Goal: Task Accomplishment & Management: Complete application form

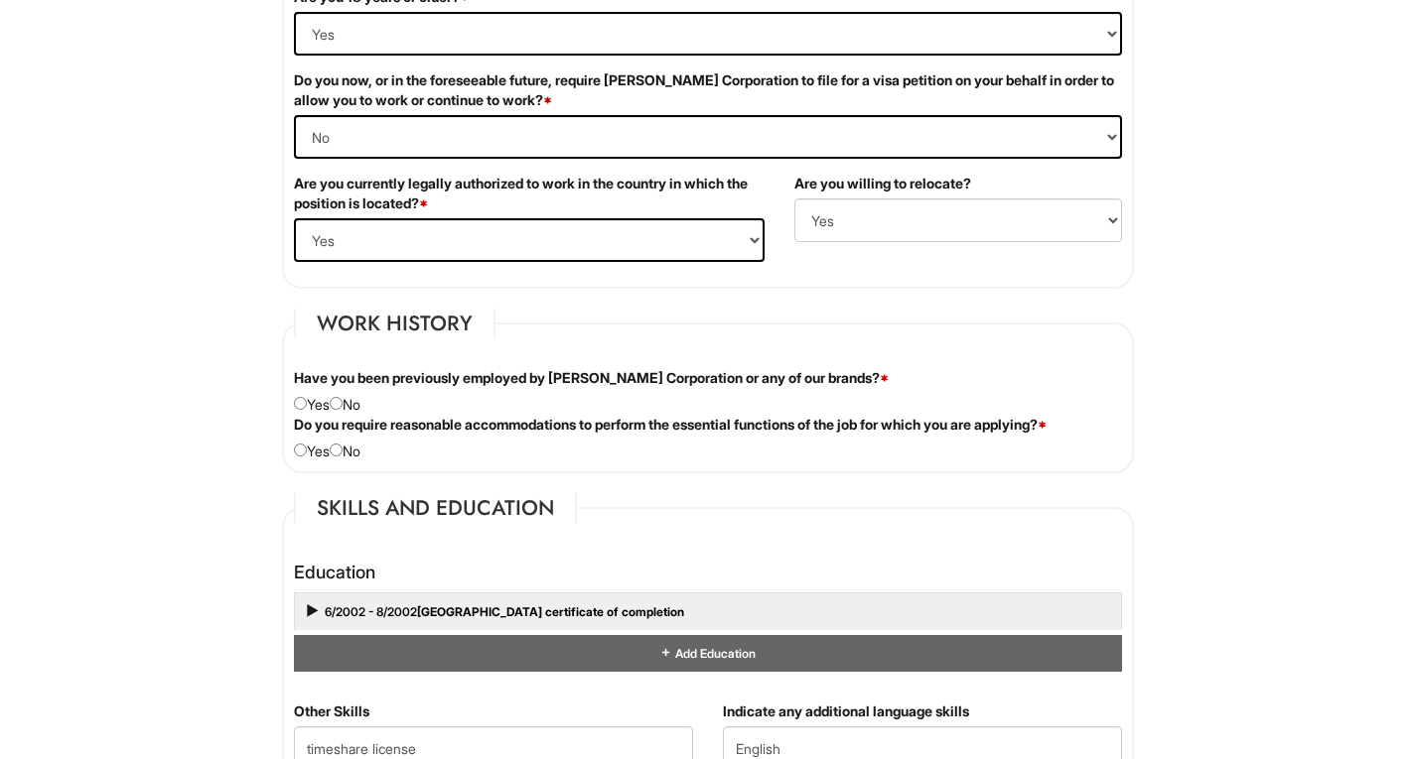
scroll to position [1361, 0]
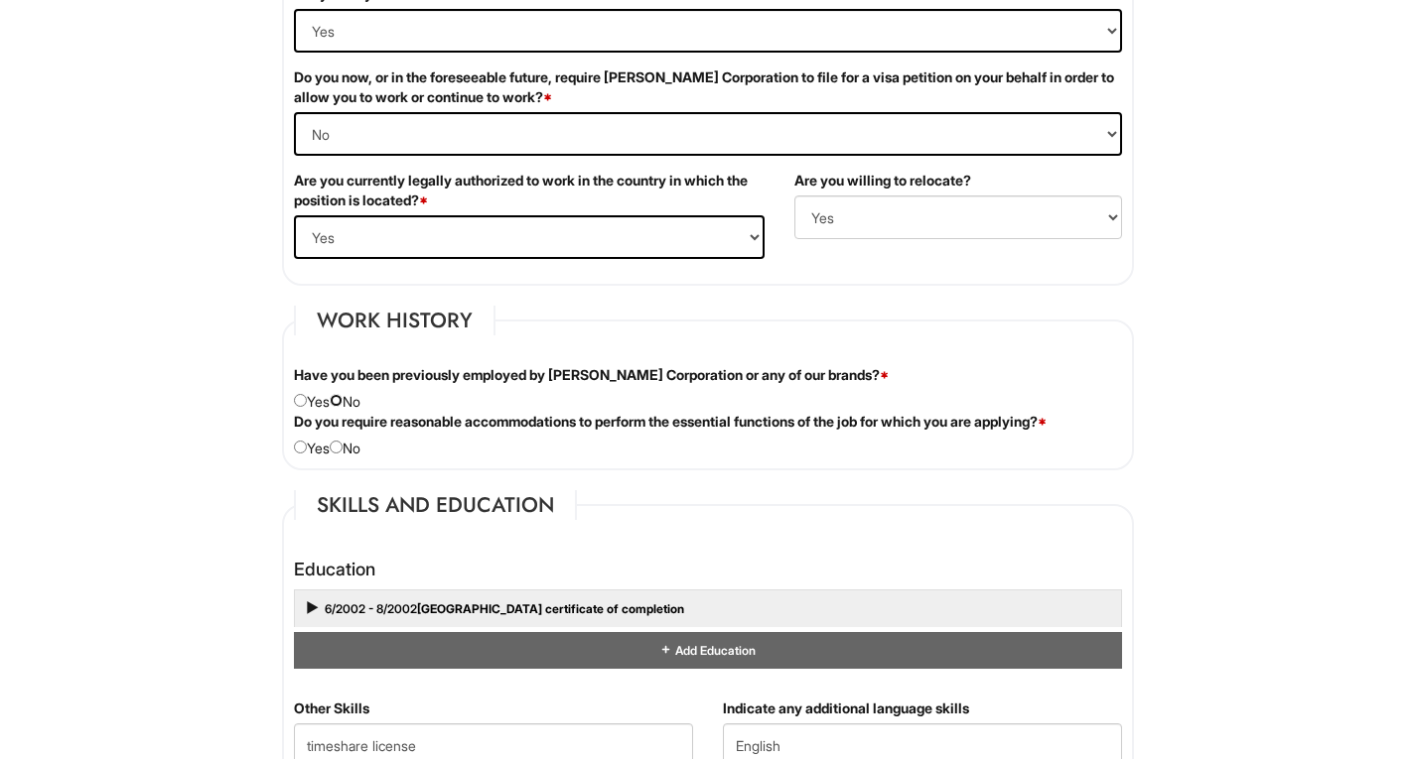
click at [340, 403] on input "radio" at bounding box center [336, 400] width 13 height 13
radio input "true"
click at [343, 446] on input "radio" at bounding box center [336, 447] width 13 height 13
radio input "true"
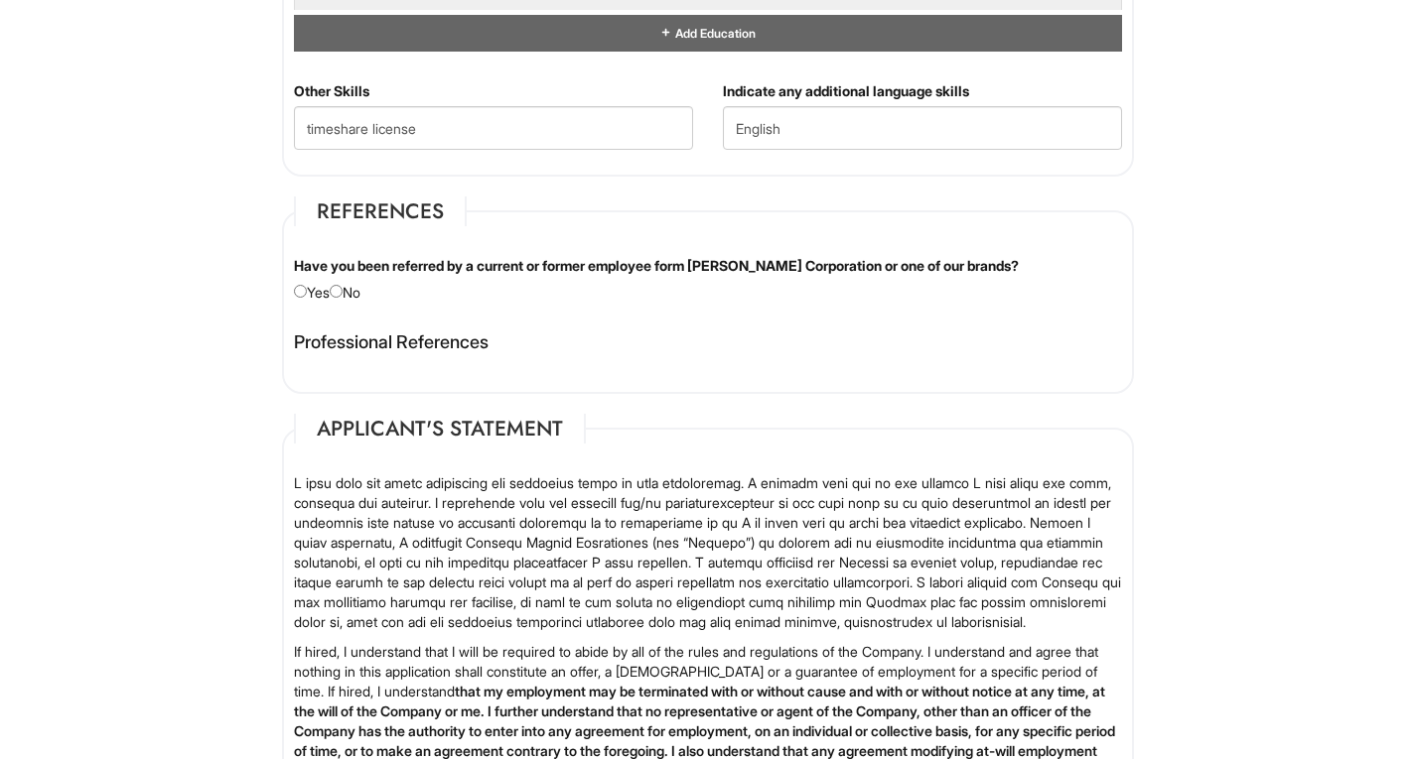
scroll to position [1981, 0]
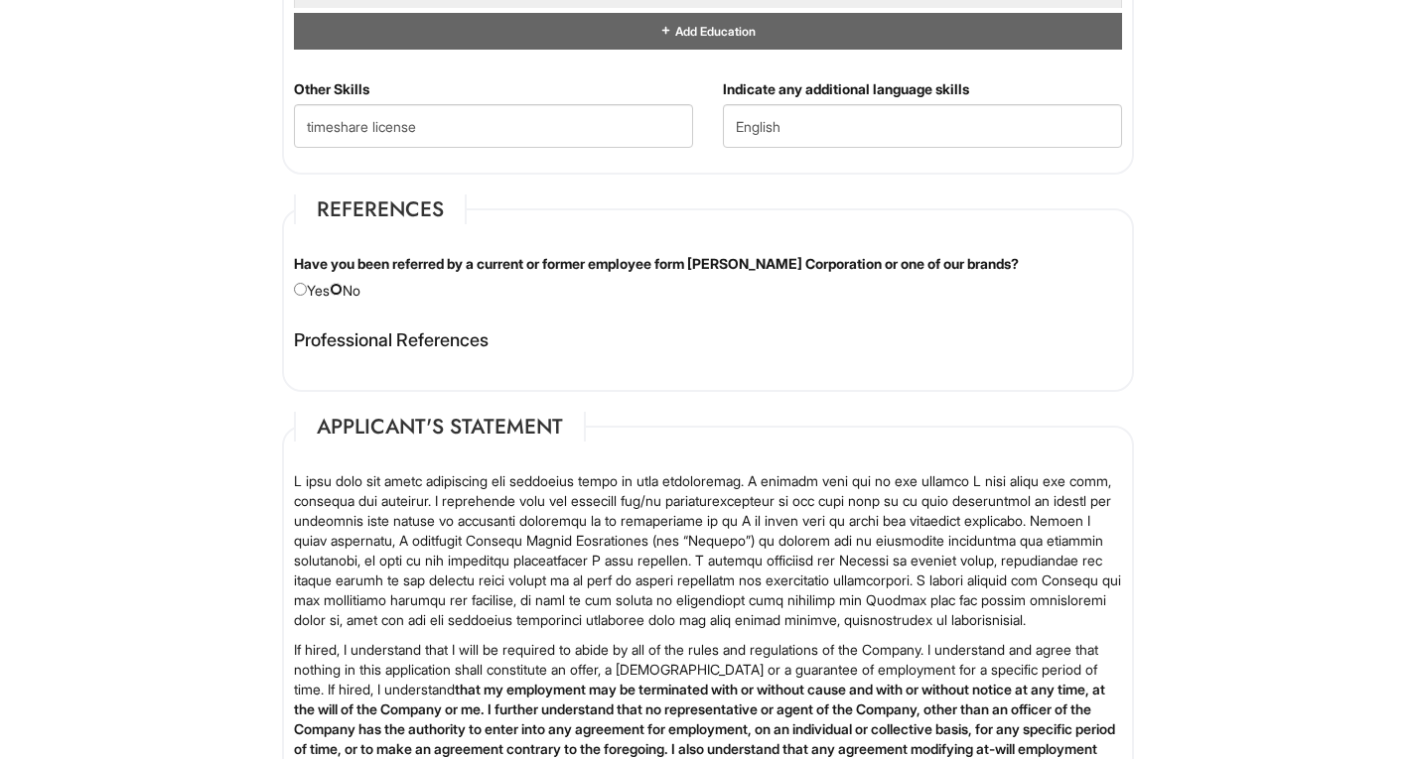
click at [342, 292] on input "radio" at bounding box center [336, 289] width 13 height 13
radio input "true"
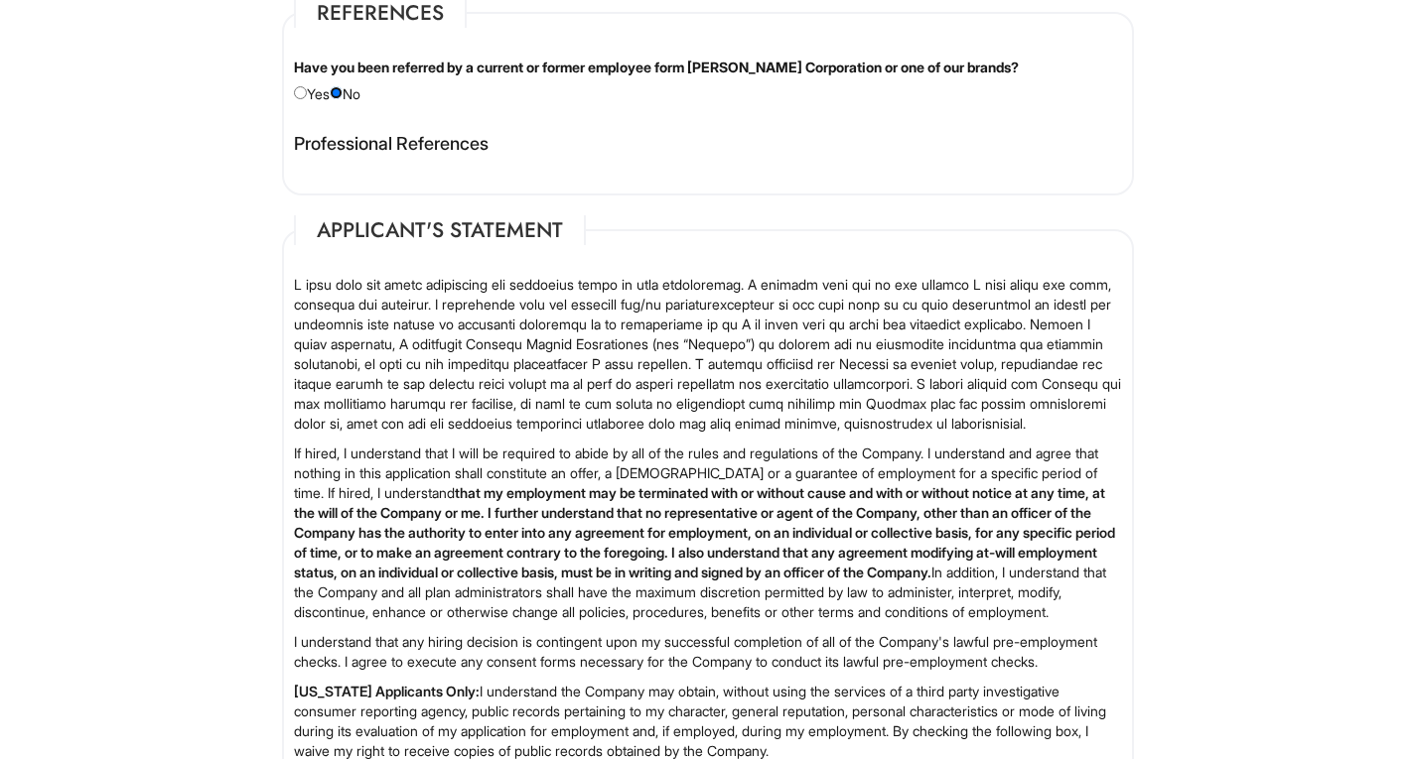
scroll to position [2646, 0]
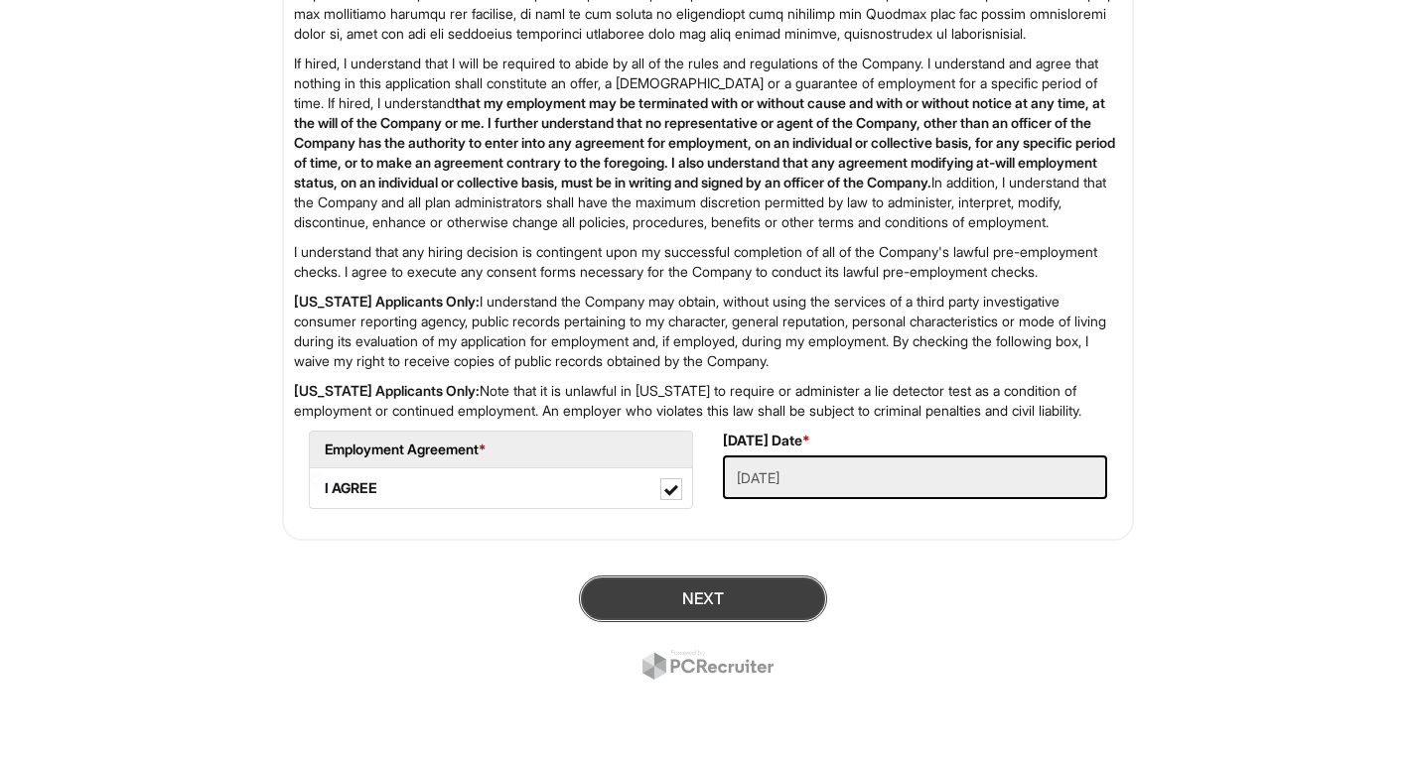
click at [630, 608] on button "Next" at bounding box center [703, 599] width 248 height 47
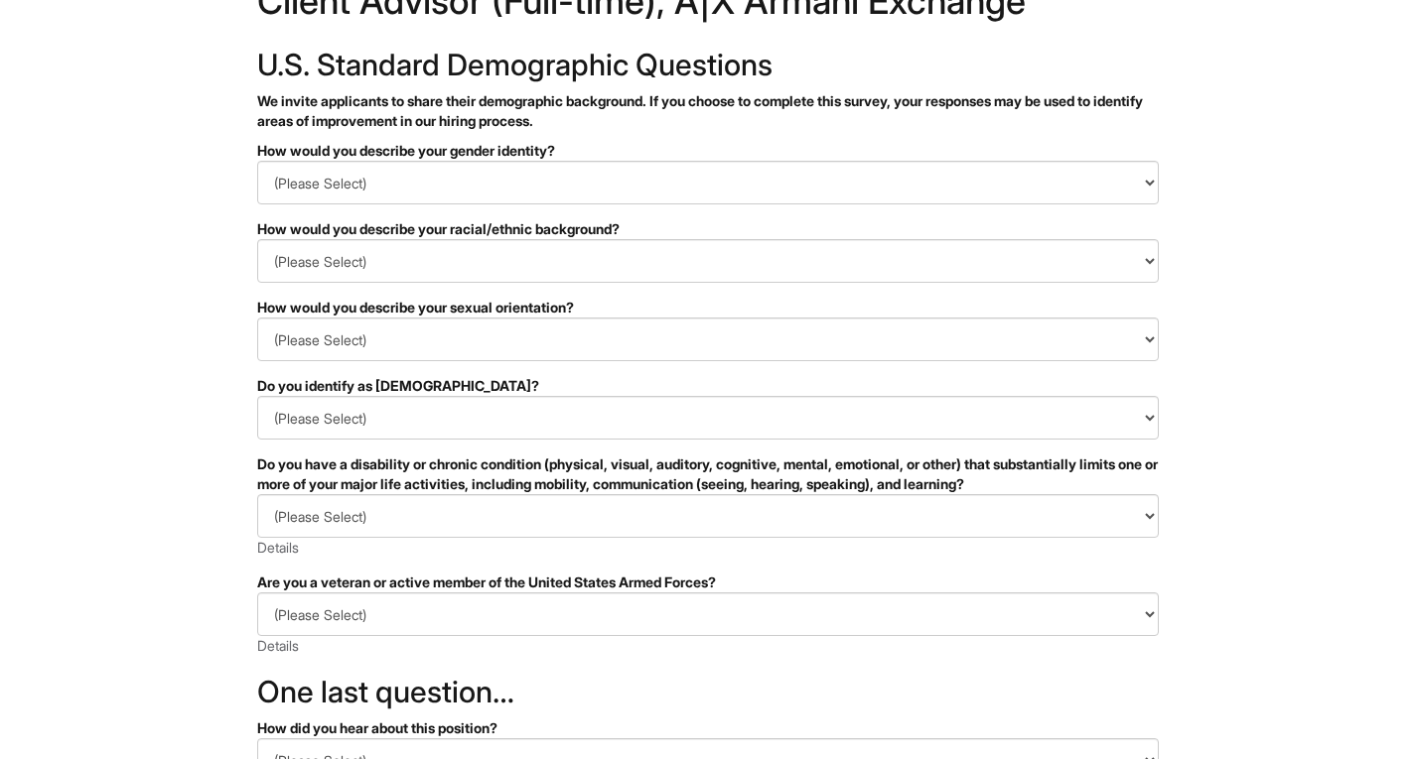
scroll to position [80, 0]
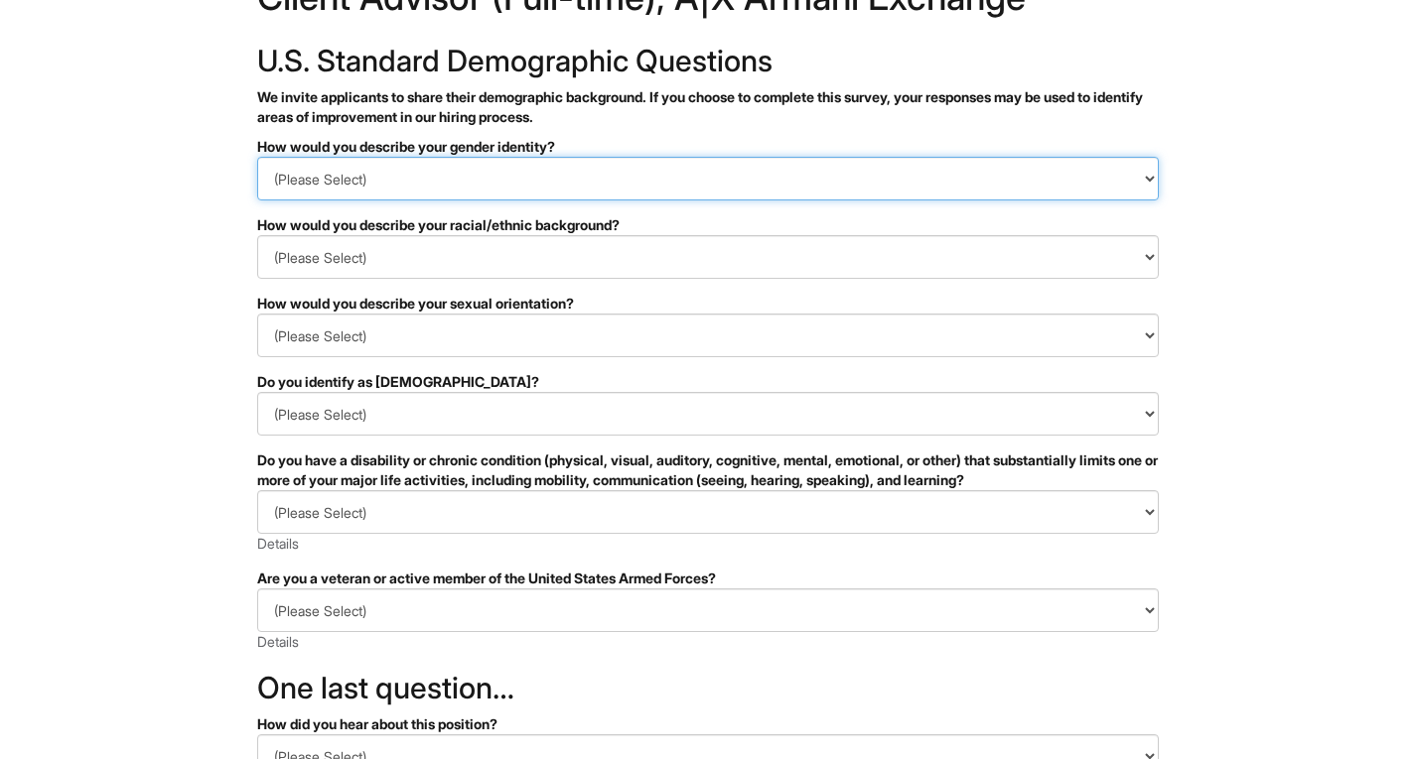
click at [679, 192] on select "(Please Select) Man Woman Non-binary I prefer to self-describe I don't wish to …" at bounding box center [707, 179] width 901 height 44
select select "Man"
click at [257, 157] on select "(Please Select) Man Woman Non-binary I prefer to self-describe I don't wish to …" at bounding box center [707, 179] width 901 height 44
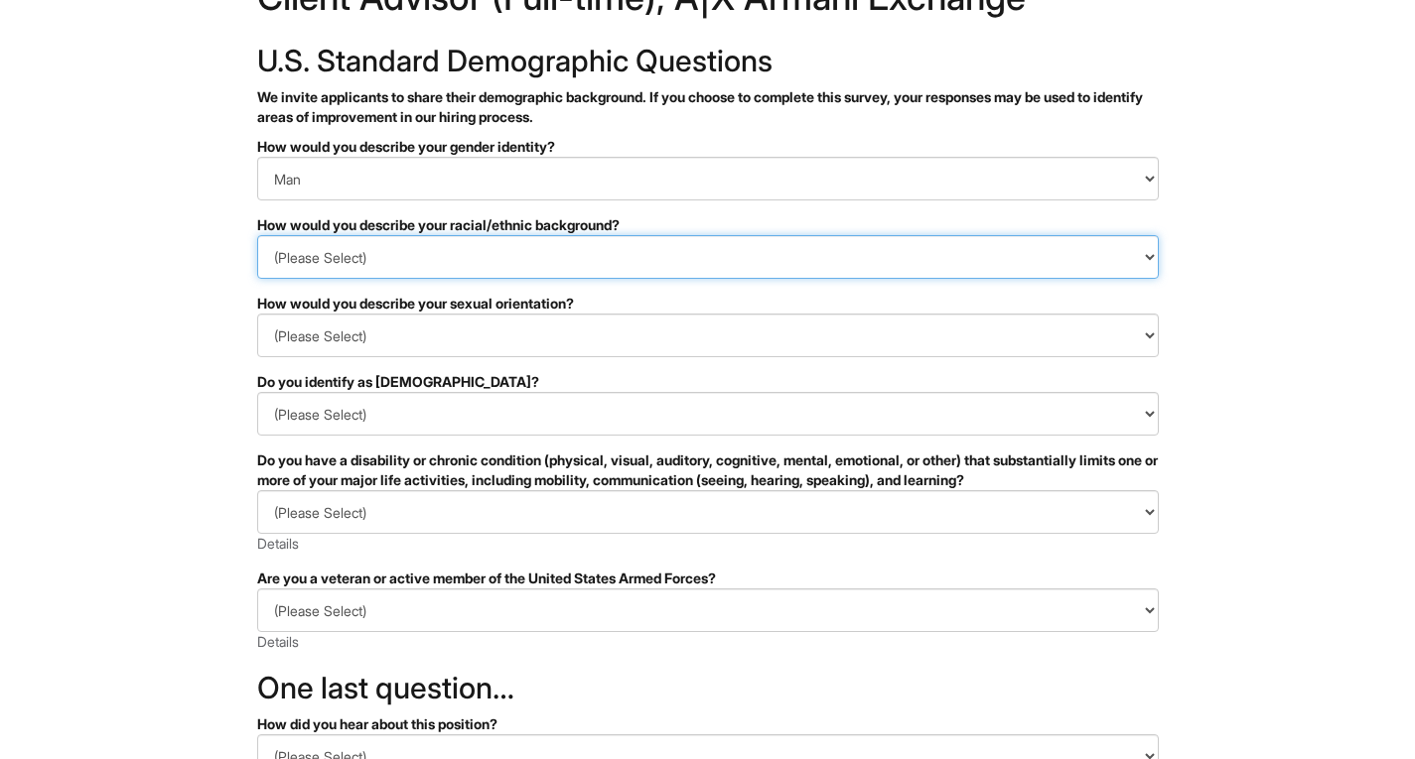
click at [650, 260] on select "(Please Select) Black or of African descent East Asian Hispanic, Latinx or of S…" at bounding box center [707, 257] width 901 height 44
select select "White or European"
click at [257, 235] on select "(Please Select) Black or of African descent East Asian Hispanic, Latinx or of S…" at bounding box center [707, 257] width 901 height 44
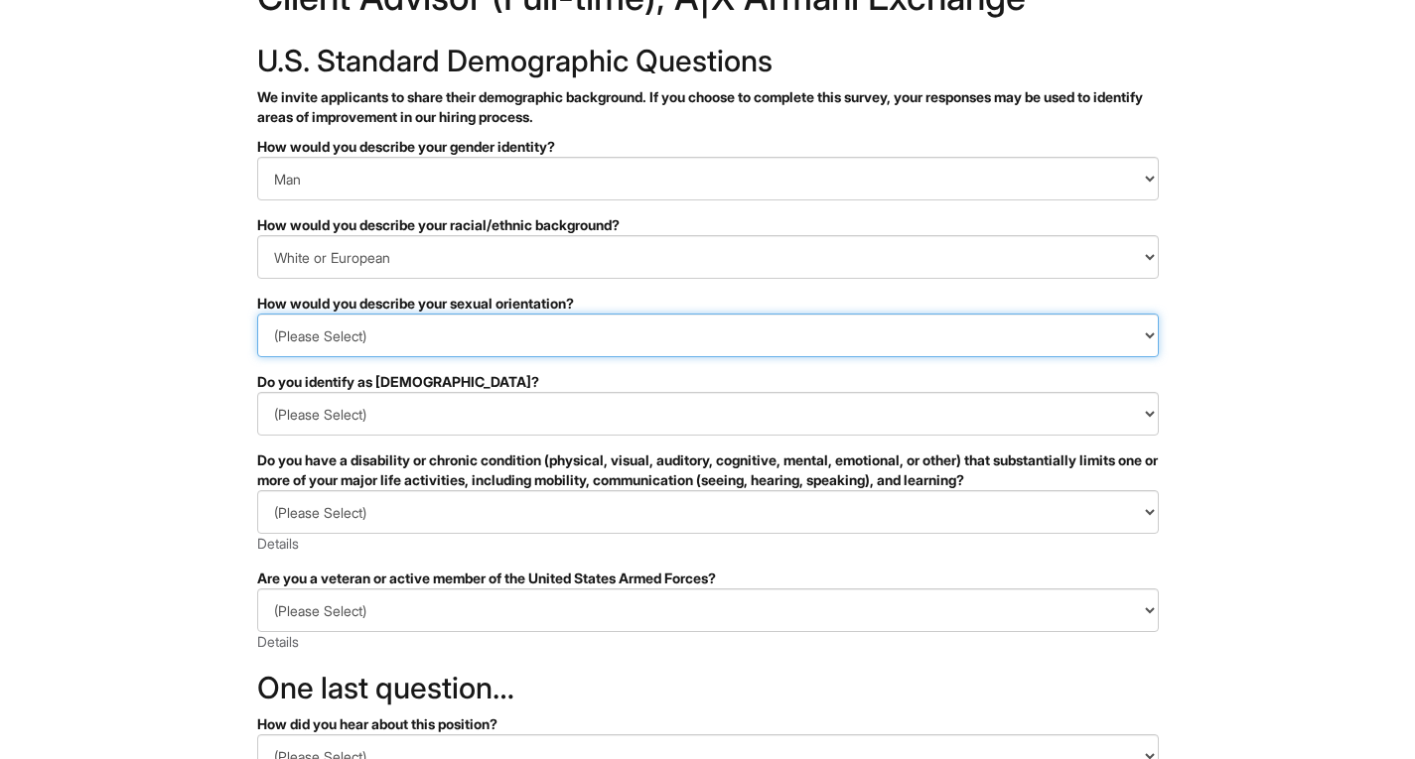
click at [531, 354] on select "(Please Select) Asexual Bisexual and/or pansexual Gay Heterosexual Lesbian Quee…" at bounding box center [707, 336] width 901 height 44
select select "Gay"
click at [257, 314] on select "(Please Select) Asexual Bisexual and/or pansexual Gay Heterosexual Lesbian Quee…" at bounding box center [707, 336] width 901 height 44
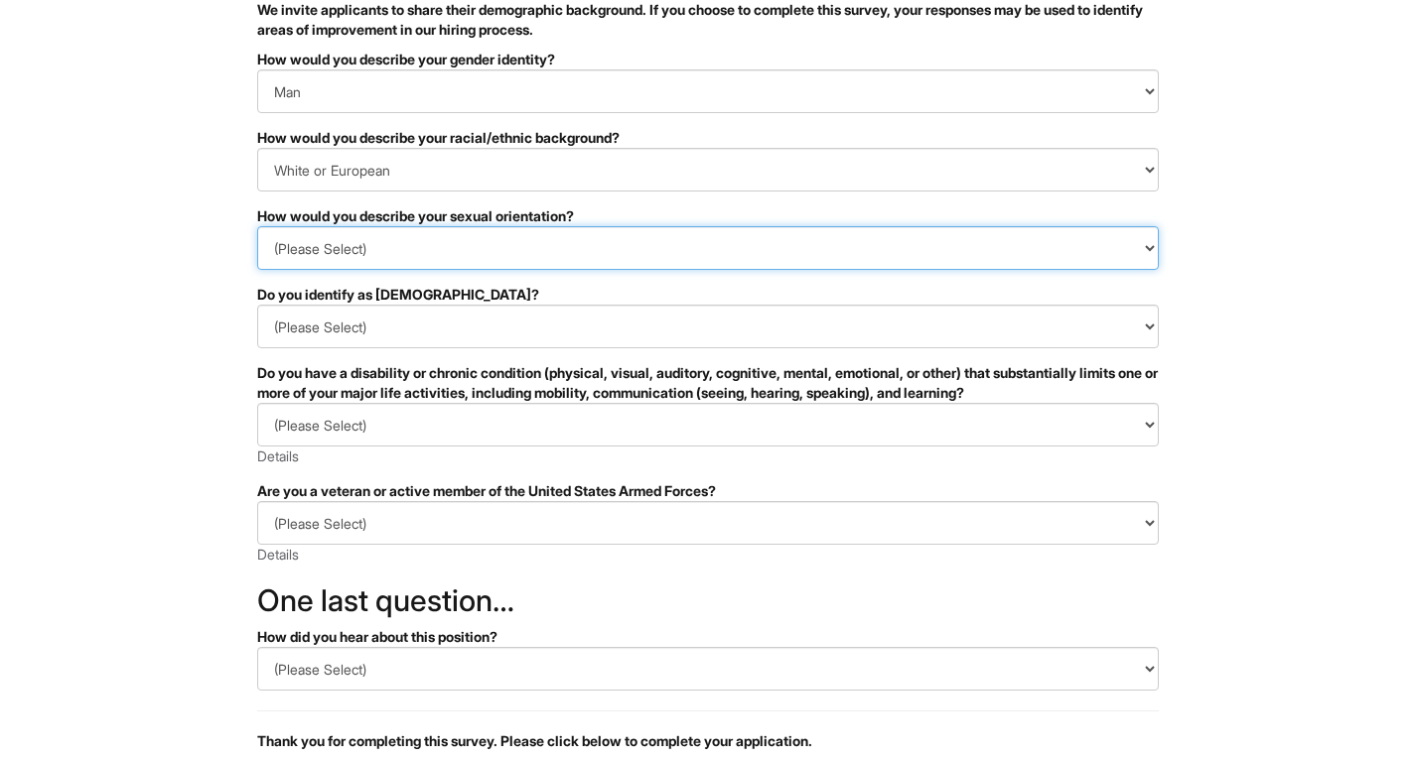
scroll to position [169, 0]
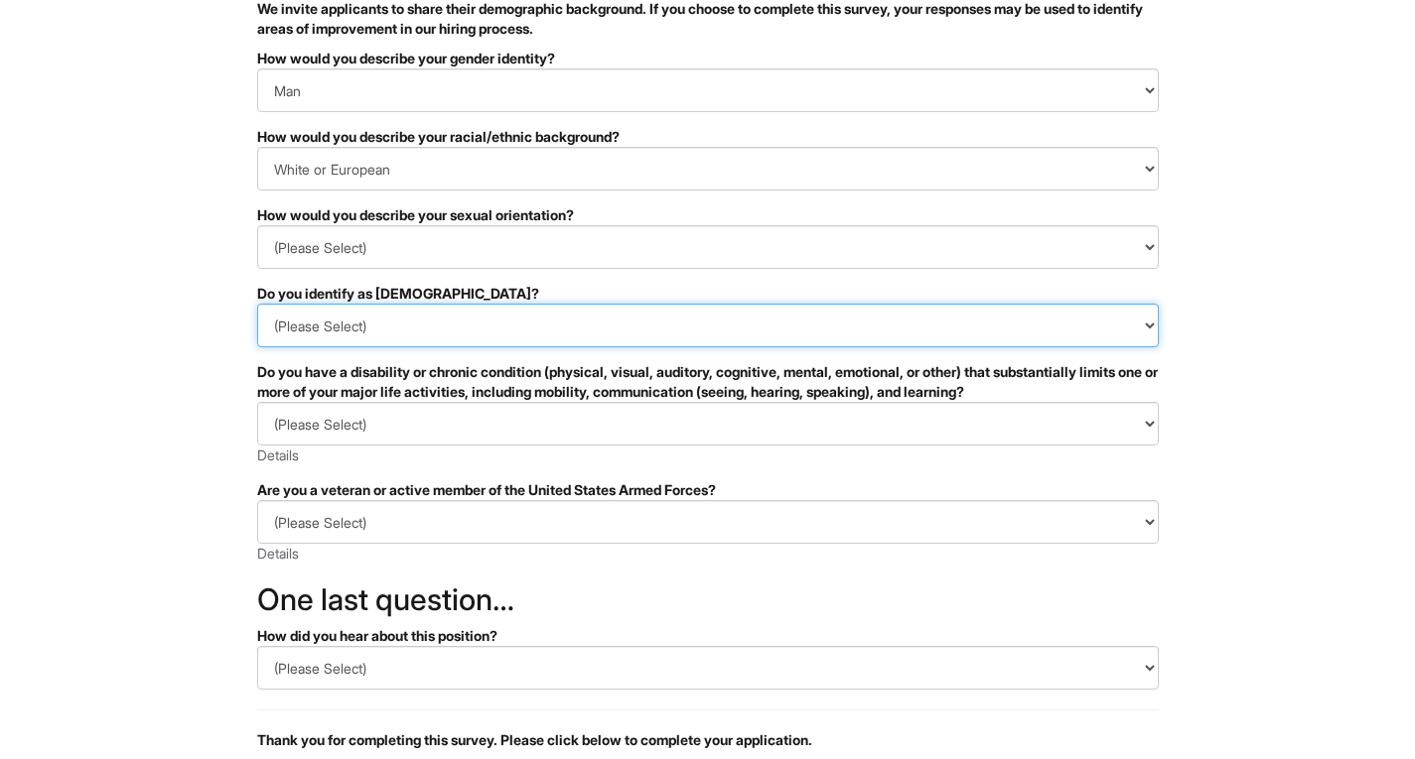
click at [418, 330] on select "(Please Select) Yes No I prefer to self-describe I don't wish to answer" at bounding box center [707, 326] width 901 height 44
select select "No"
click at [257, 304] on select "(Please Select) Yes No I prefer to self-describe I don't wish to answer" at bounding box center [707, 326] width 901 height 44
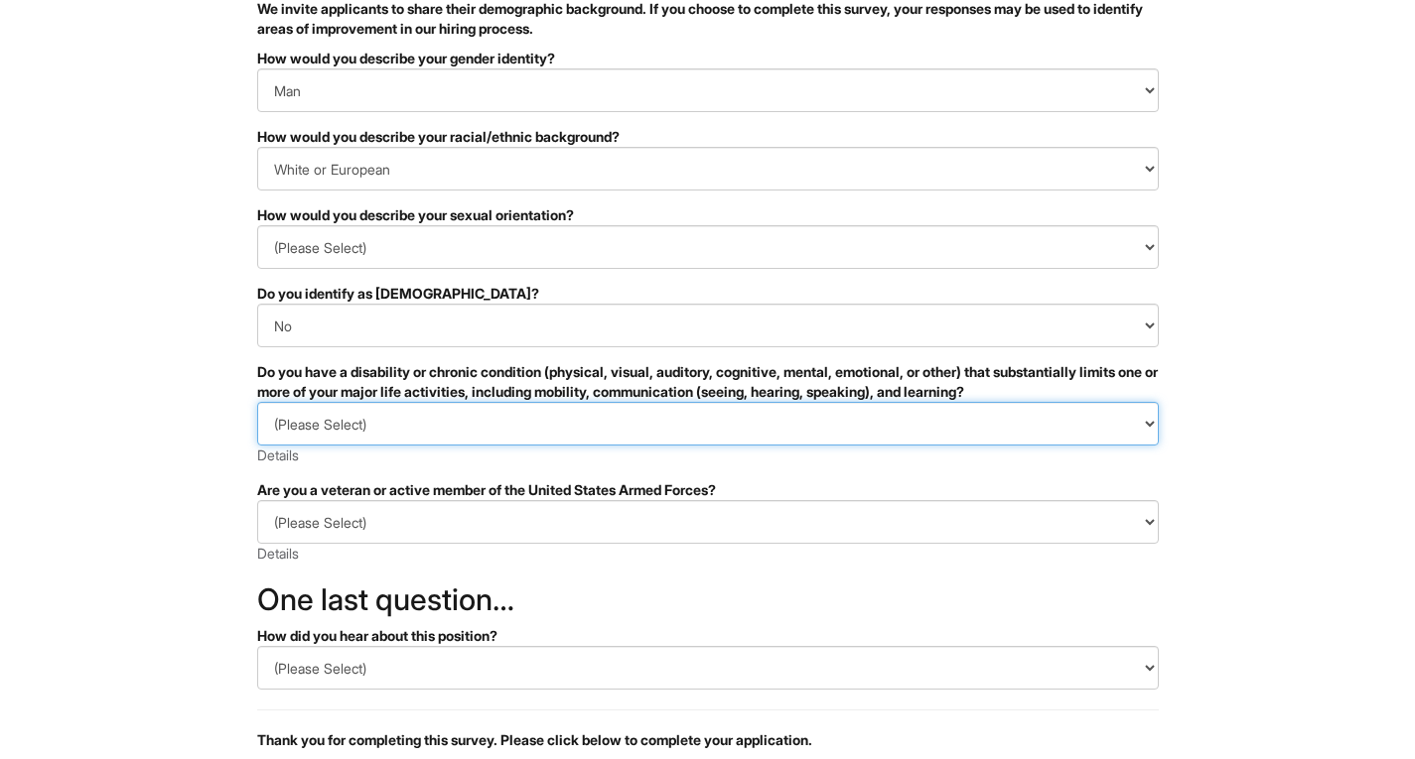
click at [487, 428] on select "(Please Select) YES, I HAVE A DISABILITY (or previously had a disability) NO, I…" at bounding box center [707, 424] width 901 height 44
select select "NO, I DON'T HAVE A DISABILITY"
click at [257, 402] on select "(Please Select) YES, I HAVE A DISABILITY (or previously had a disability) NO, I…" at bounding box center [707, 424] width 901 height 44
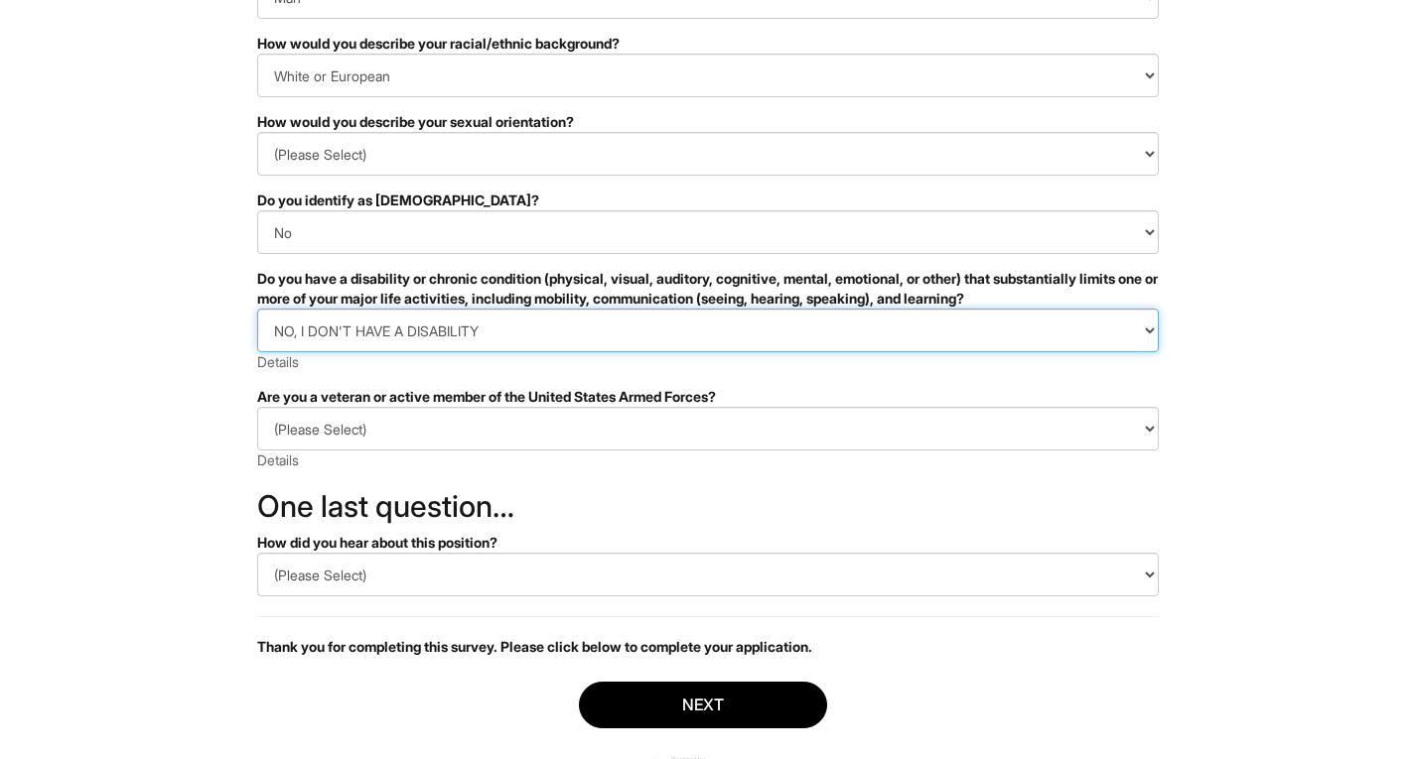
scroll to position [265, 0]
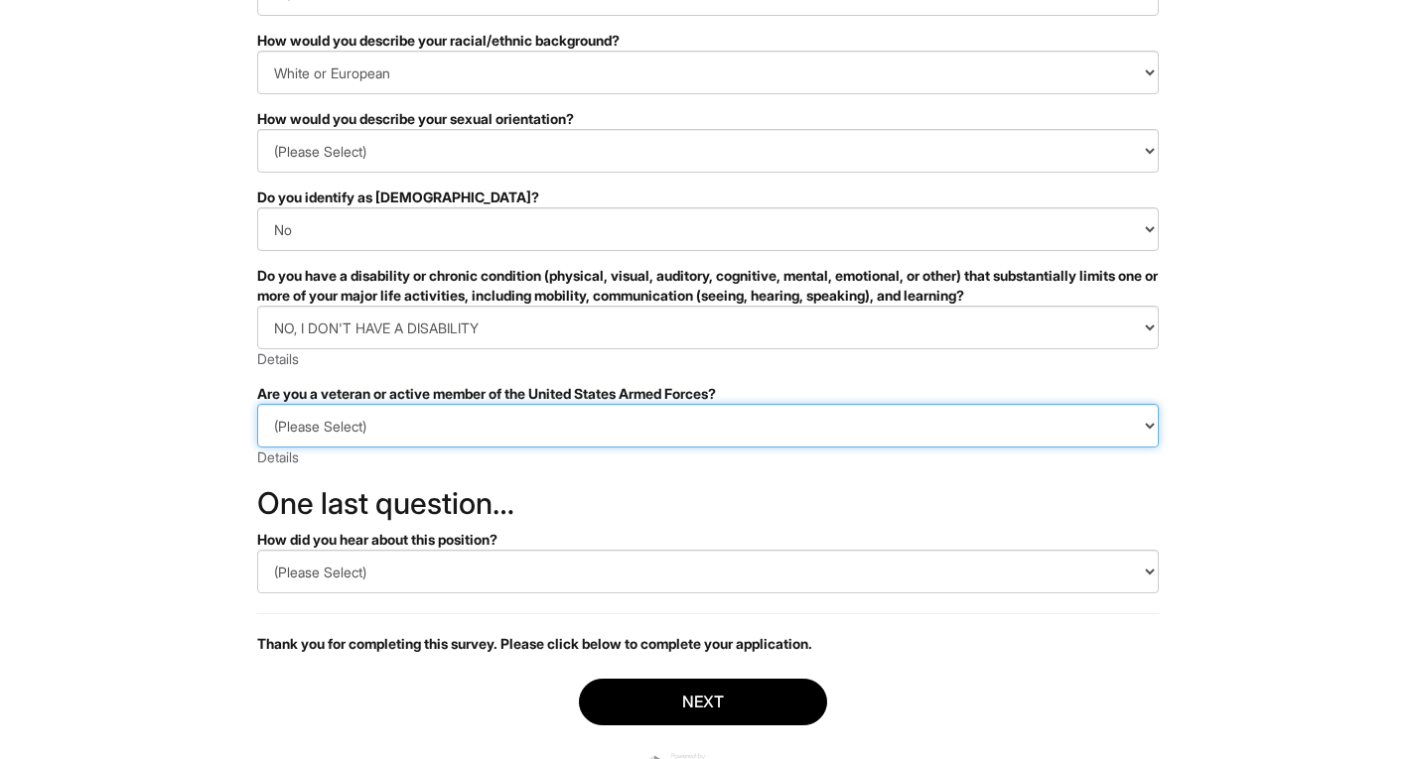
click at [403, 424] on select "(Please Select) I IDENTIFY AS ONE OR MORE OF THE CLASSIFICATIONS OF PROTECTED V…" at bounding box center [707, 426] width 901 height 44
select select "I AM NOT A PROTECTED VETERAN"
click at [257, 404] on select "(Please Select) I IDENTIFY AS ONE OR MORE OF THE CLASSIFICATIONS OF PROTECTED V…" at bounding box center [707, 426] width 901 height 44
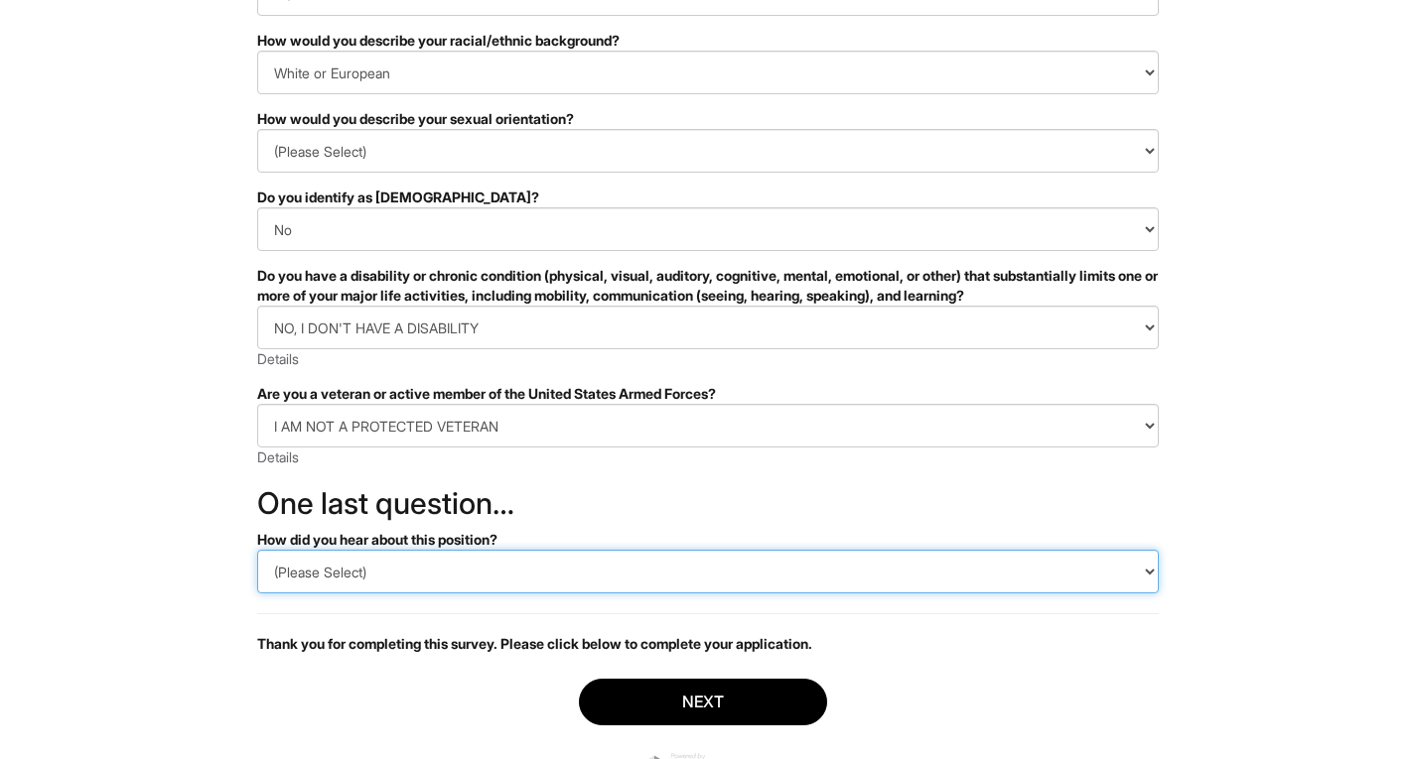
click at [447, 582] on select "(Please Select) CareerBuilder Indeed LinkedIn Monster Referral Other" at bounding box center [707, 572] width 901 height 44
select select "Other"
click at [257, 550] on select "(Please Select) CareerBuilder Indeed LinkedIn Monster Referral Other" at bounding box center [707, 572] width 901 height 44
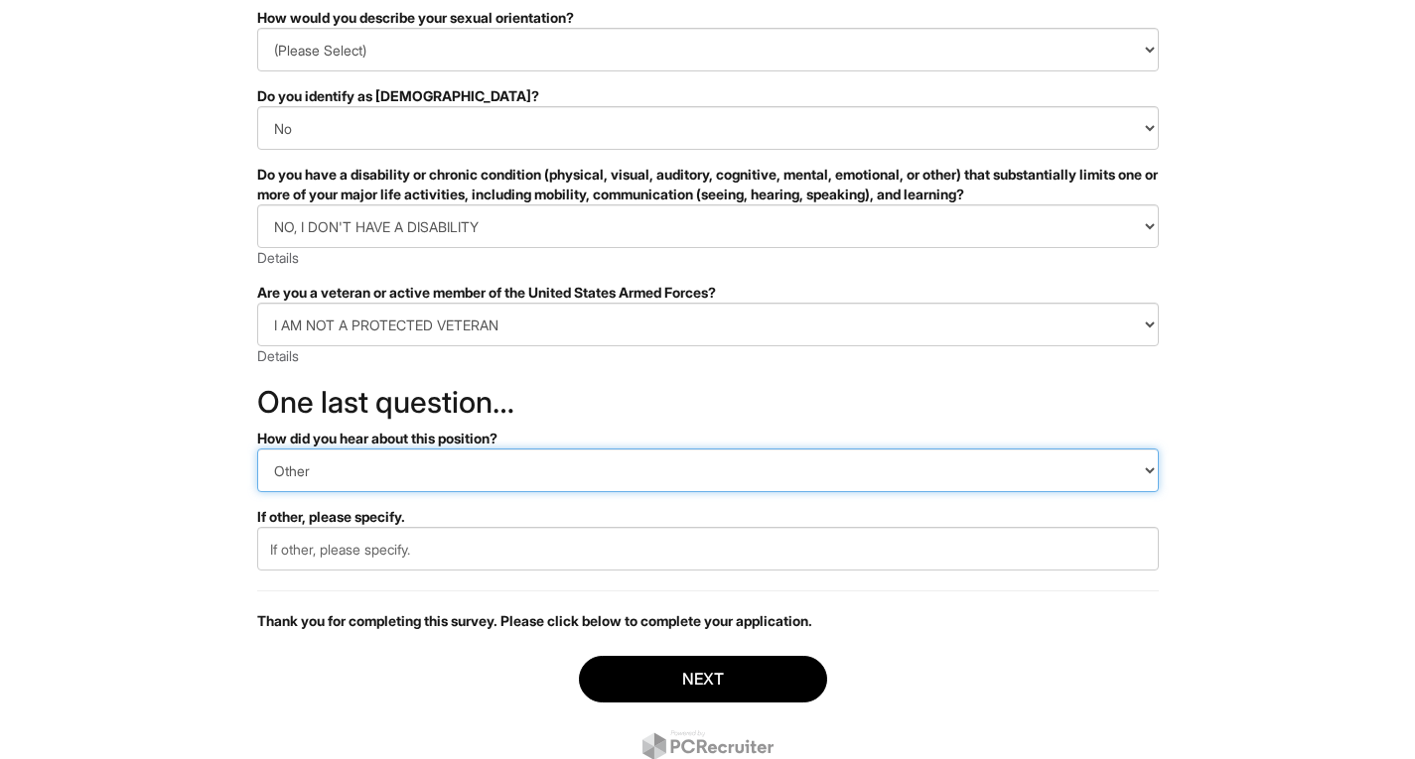
scroll to position [401, 0]
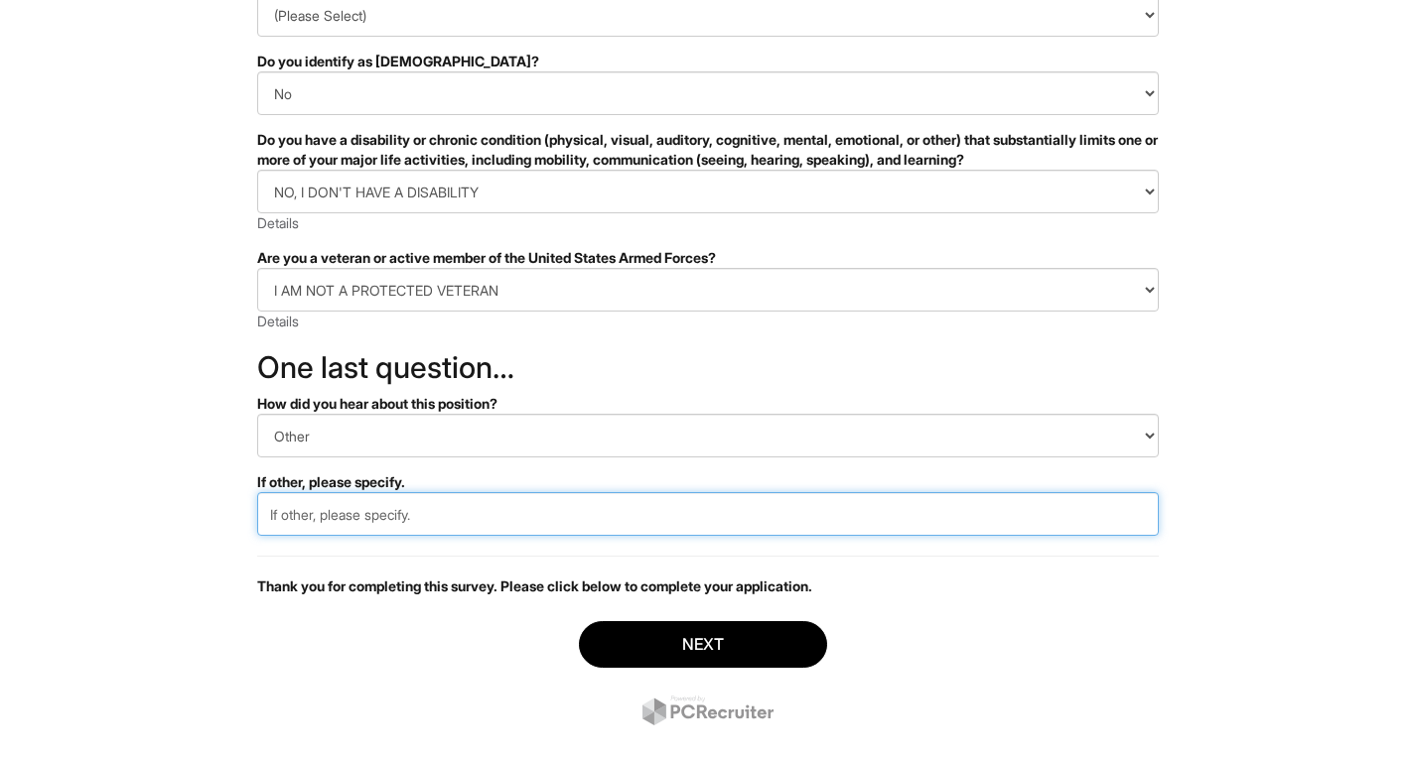
click at [444, 530] on input "text" at bounding box center [707, 514] width 901 height 44
click at [282, 513] on input "company website" at bounding box center [707, 514] width 901 height 44
click at [279, 514] on input "company website" at bounding box center [707, 514] width 901 height 44
click at [344, 513] on input "Company website" at bounding box center [707, 514] width 901 height 44
type input "Company Website"
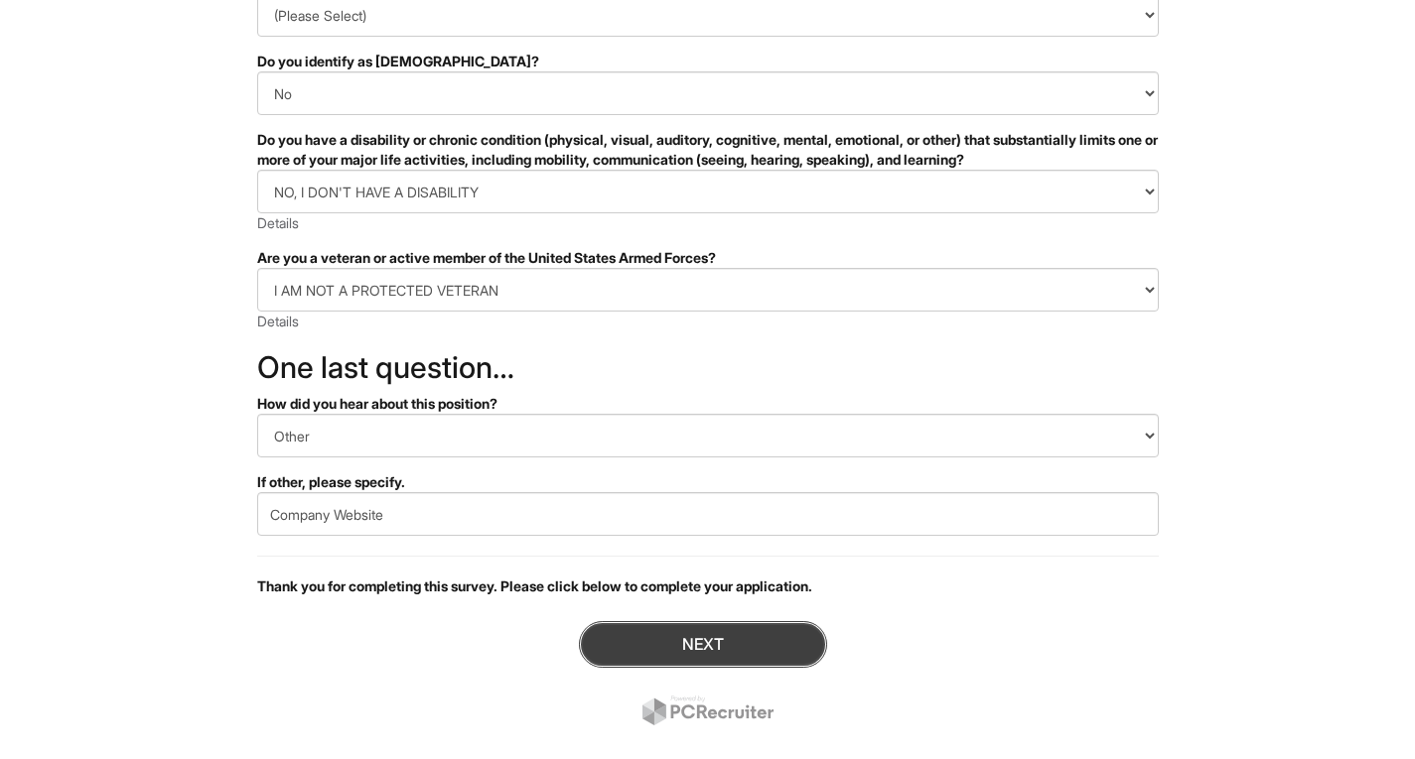
click at [712, 641] on button "Next" at bounding box center [703, 644] width 248 height 47
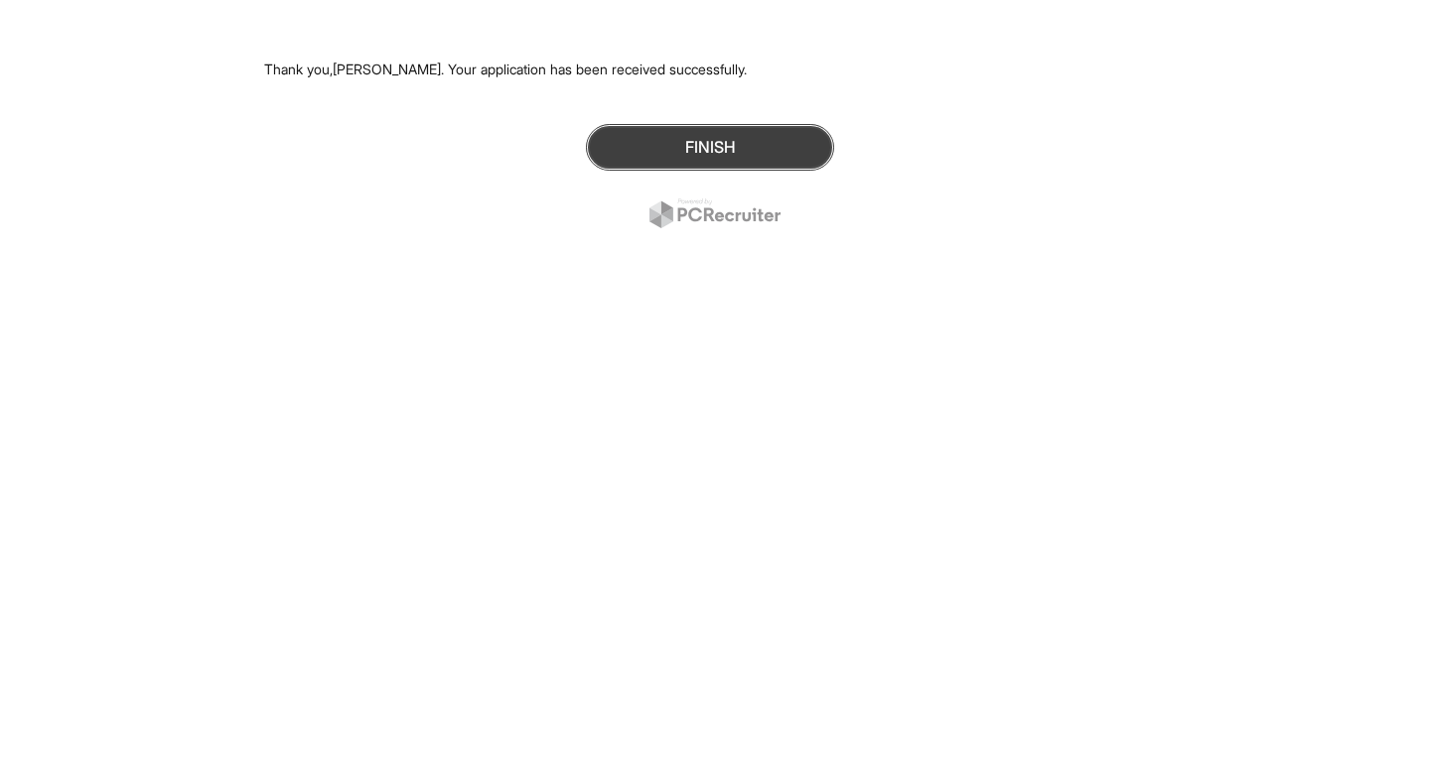
click at [631, 135] on button "Finish" at bounding box center [710, 147] width 248 height 47
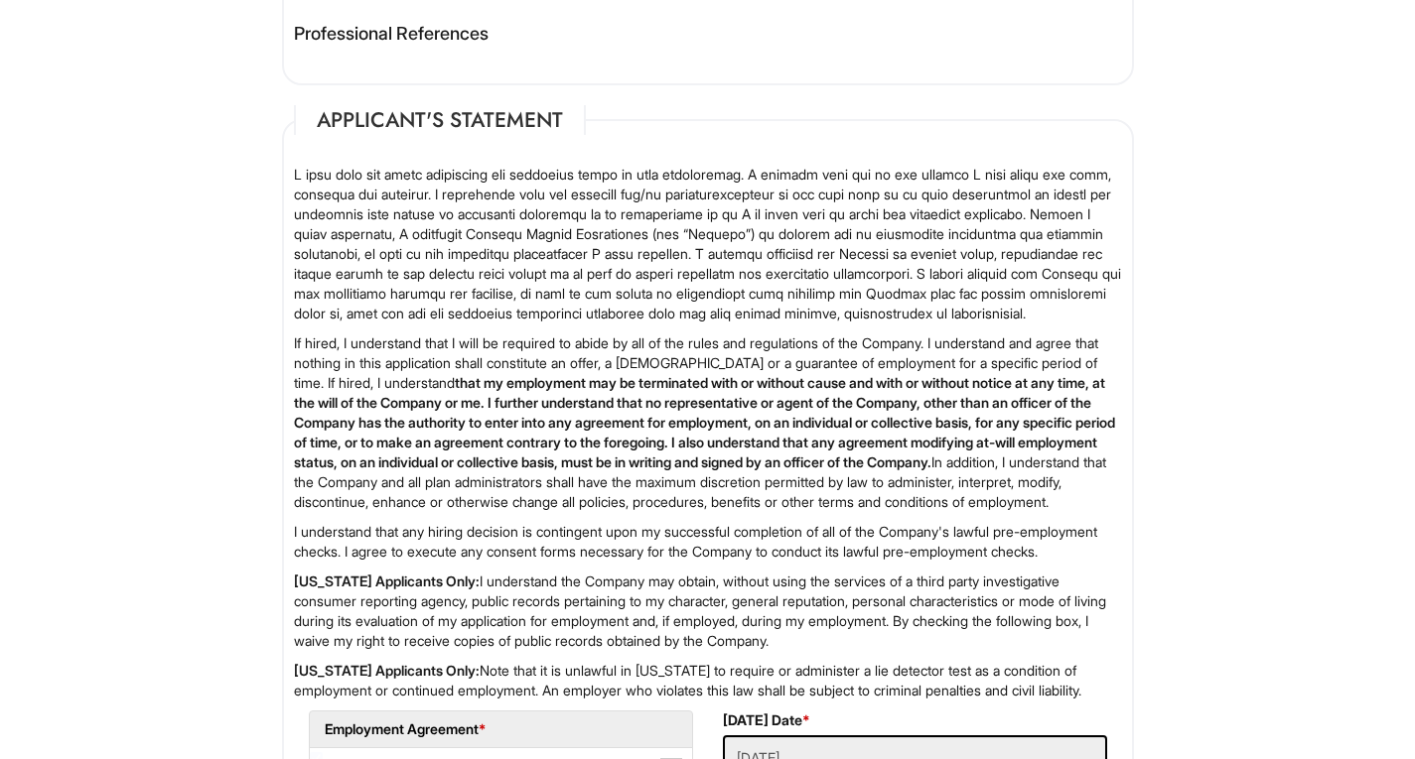
scroll to position [2646, 0]
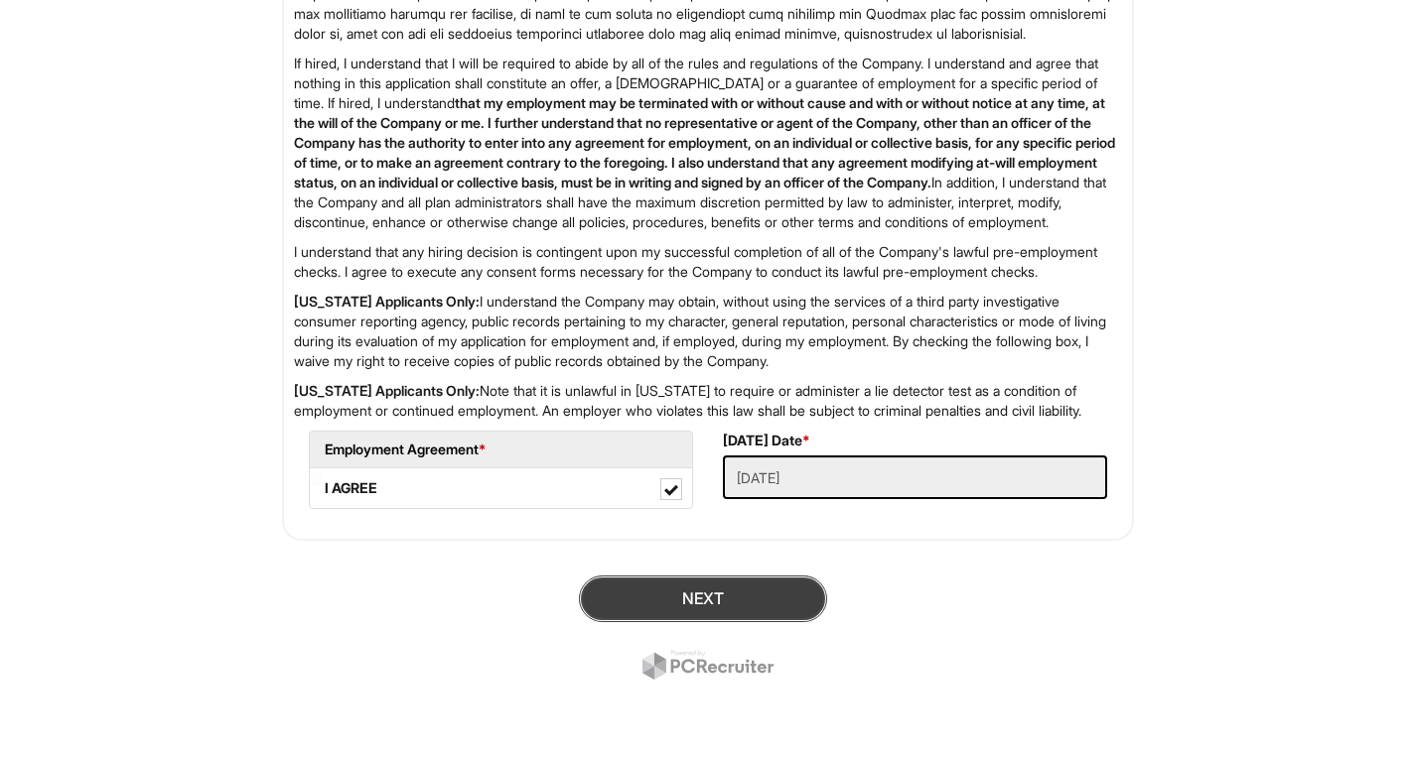
click at [713, 612] on button "Next" at bounding box center [703, 599] width 248 height 47
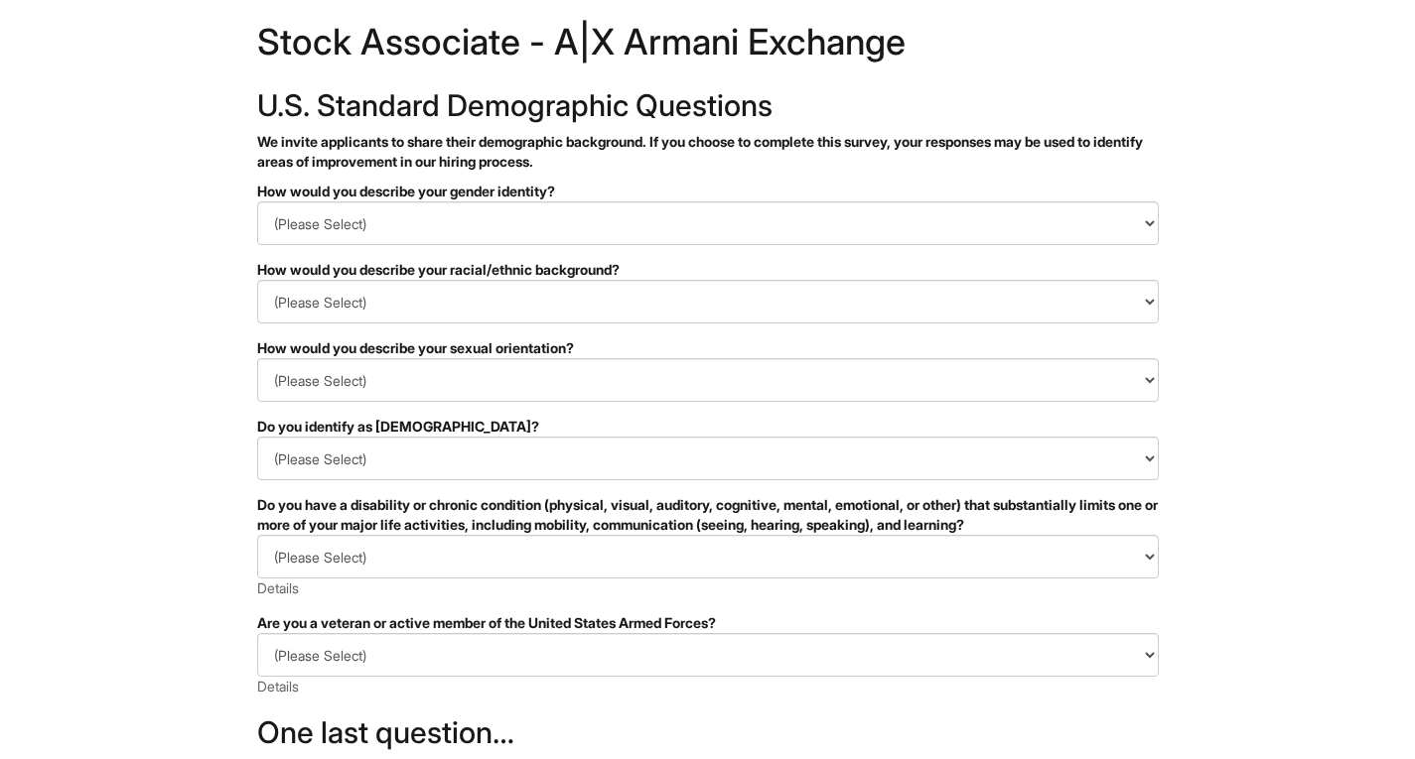
scroll to position [38, 0]
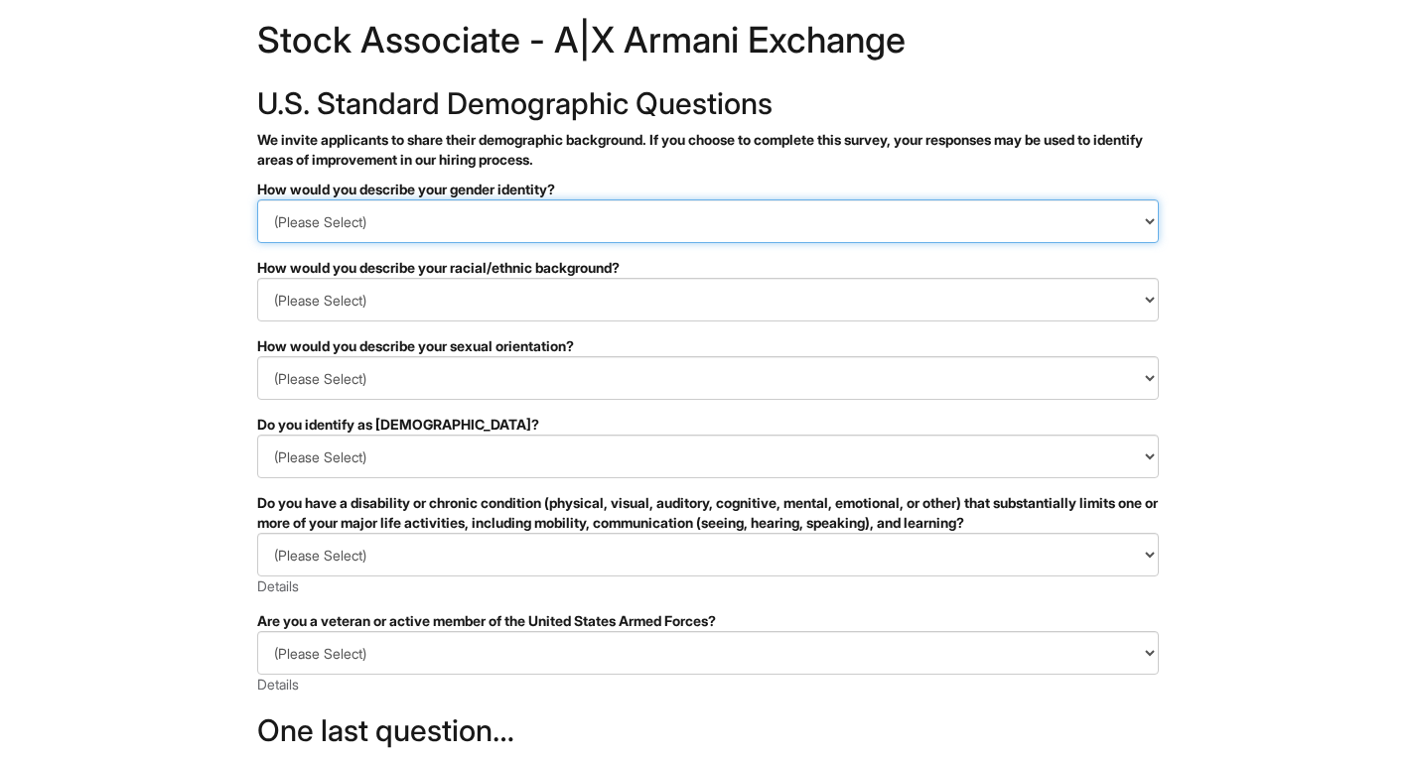
click at [458, 216] on select "(Please Select) Man Woman [DEMOGRAPHIC_DATA] I prefer to self-describe I don't …" at bounding box center [707, 222] width 901 height 44
select select "Man"
click at [257, 200] on select "(Please Select) Man Woman Non-binary I prefer to self-describe I don't wish to …" at bounding box center [707, 222] width 901 height 44
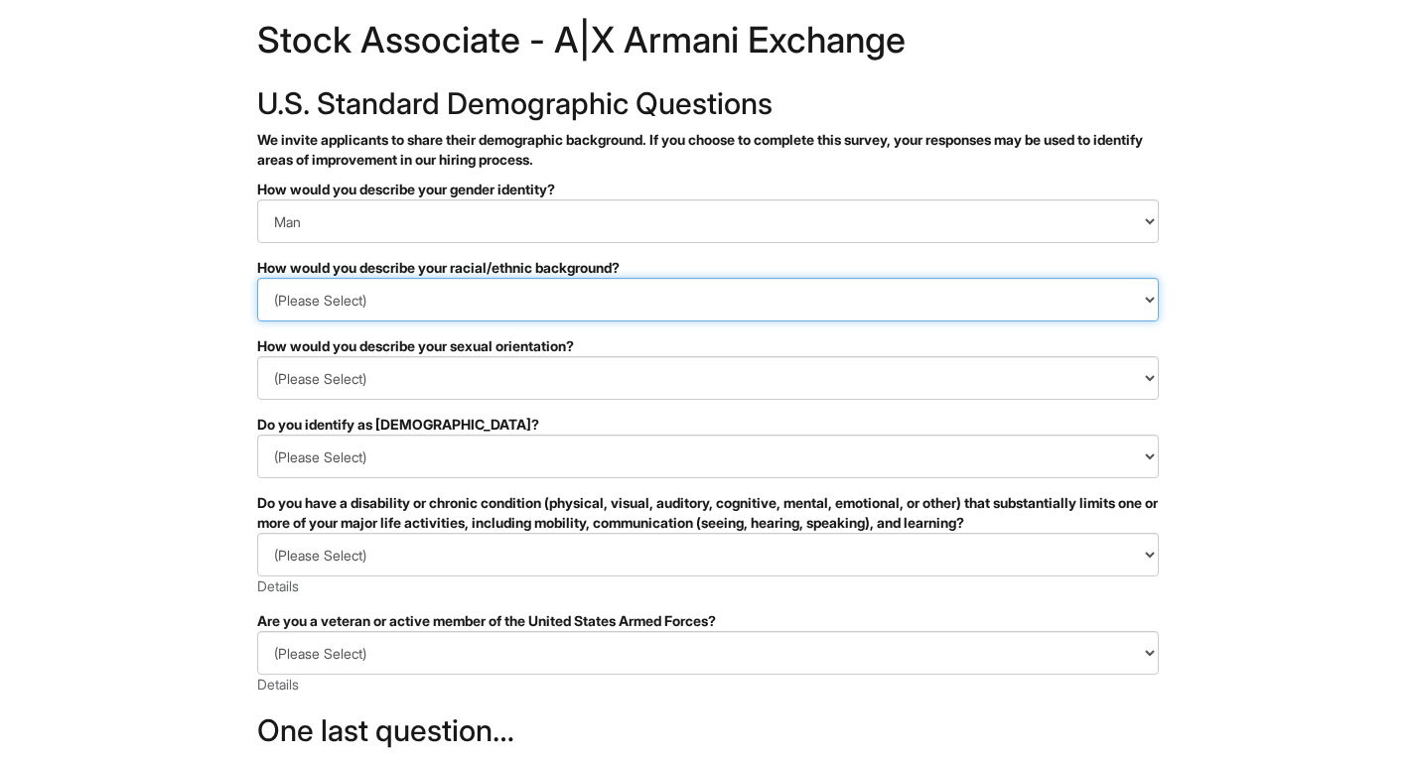
click at [434, 300] on select "(Please Select) Black or of African descent East Asian Hispanic, Latinx or of S…" at bounding box center [707, 300] width 901 height 44
select select "White or European"
click at [257, 278] on select "(Please Select) Black or of African descent East Asian Hispanic, Latinx or of S…" at bounding box center [707, 300] width 901 height 44
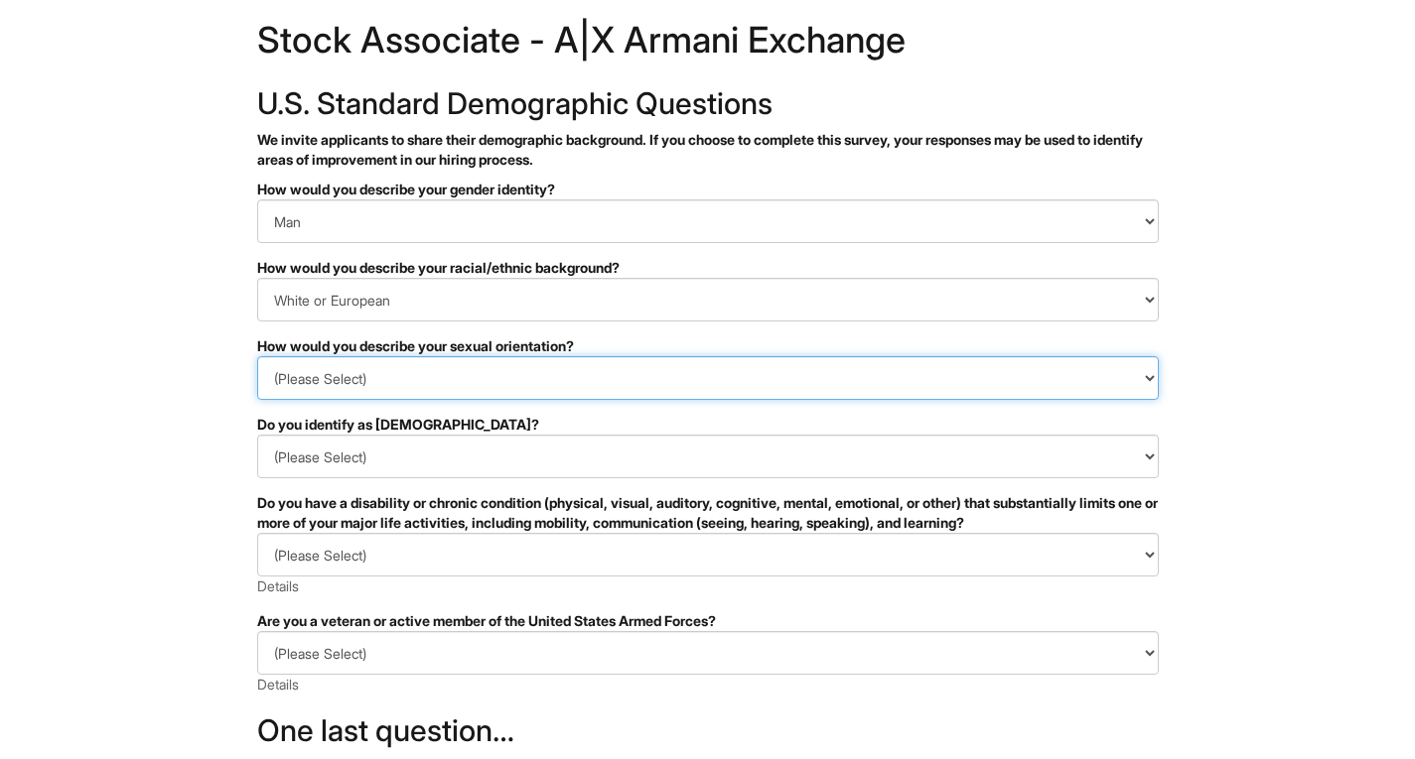
click at [429, 391] on select "(Please Select) Asexual Bisexual and/or pansexual Gay Heterosexual Lesbian Quee…" at bounding box center [707, 378] width 901 height 44
select select "Gay"
click at [257, 356] on select "(Please Select) Asexual Bisexual and/or pansexual Gay Heterosexual Lesbian Quee…" at bounding box center [707, 378] width 901 height 44
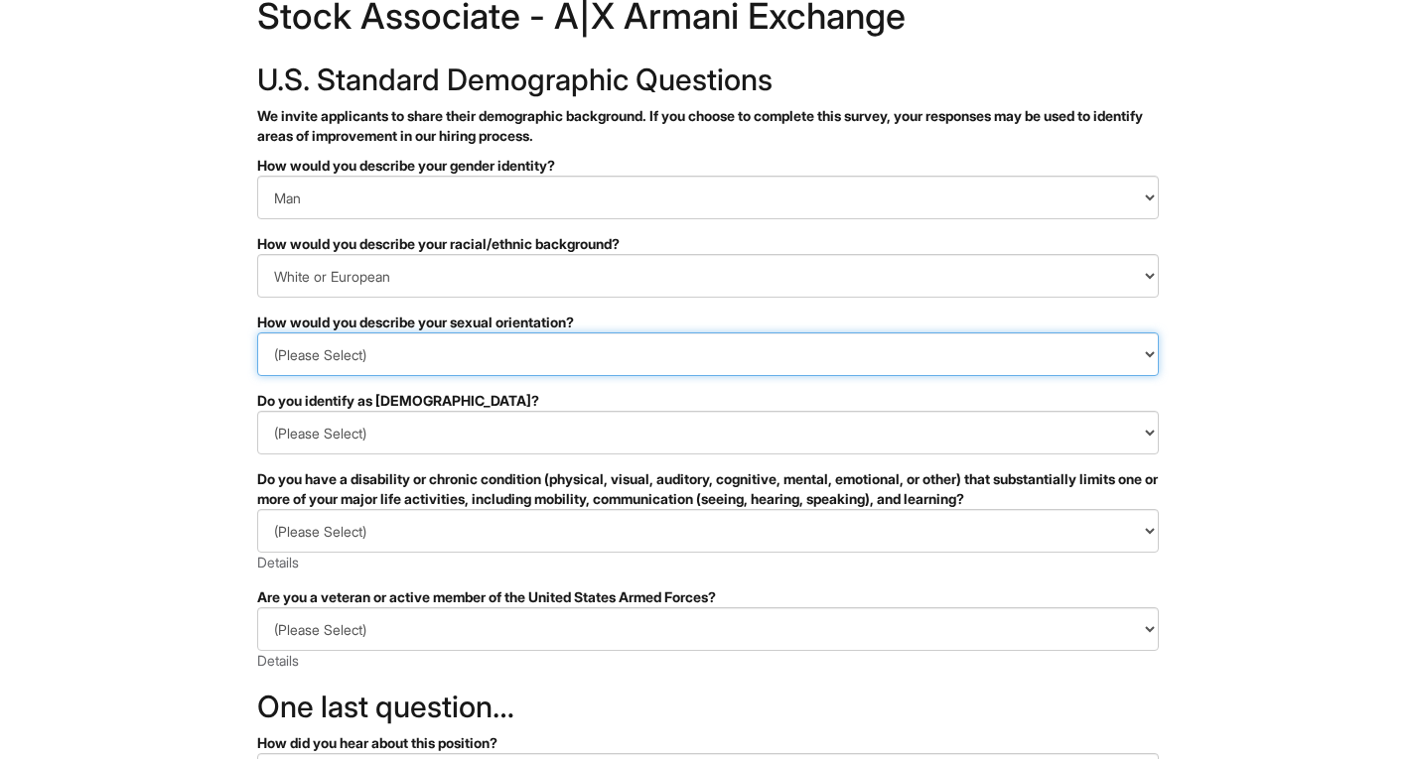
scroll to position [69, 0]
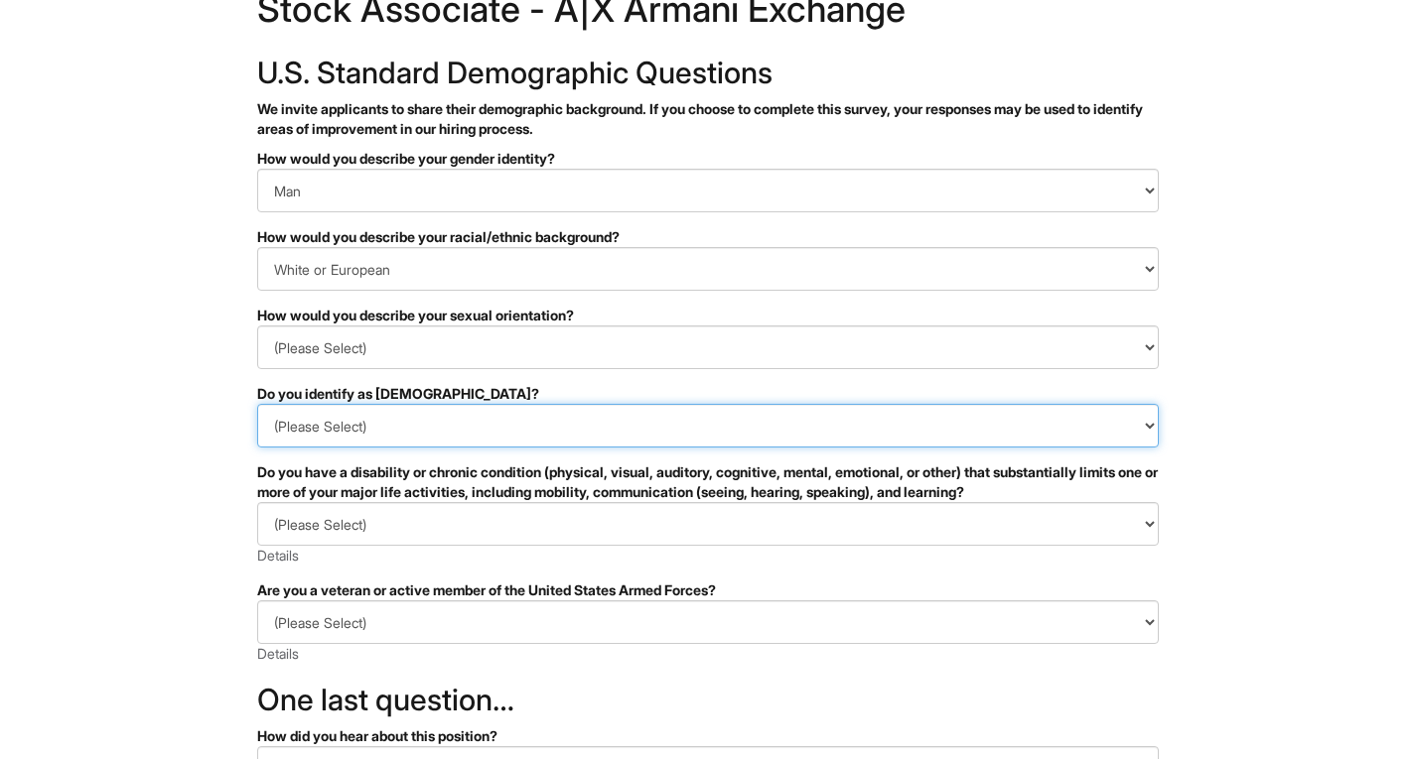
click at [419, 422] on select "(Please Select) Yes No I prefer to self-describe I don't wish to answer" at bounding box center [707, 426] width 901 height 44
select select "No"
click at [257, 404] on select "(Please Select) Yes No I prefer to self-describe I don't wish to answer" at bounding box center [707, 426] width 901 height 44
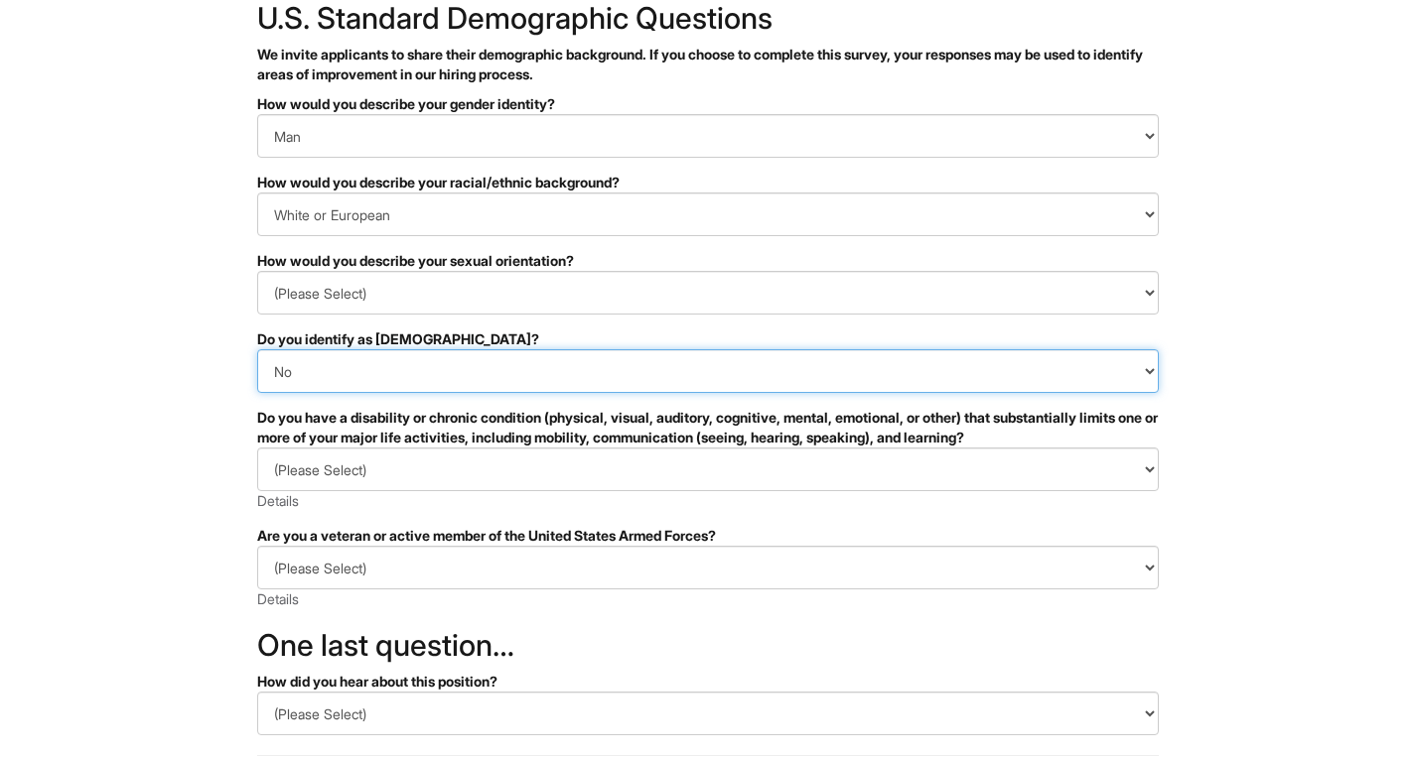
scroll to position [130, 0]
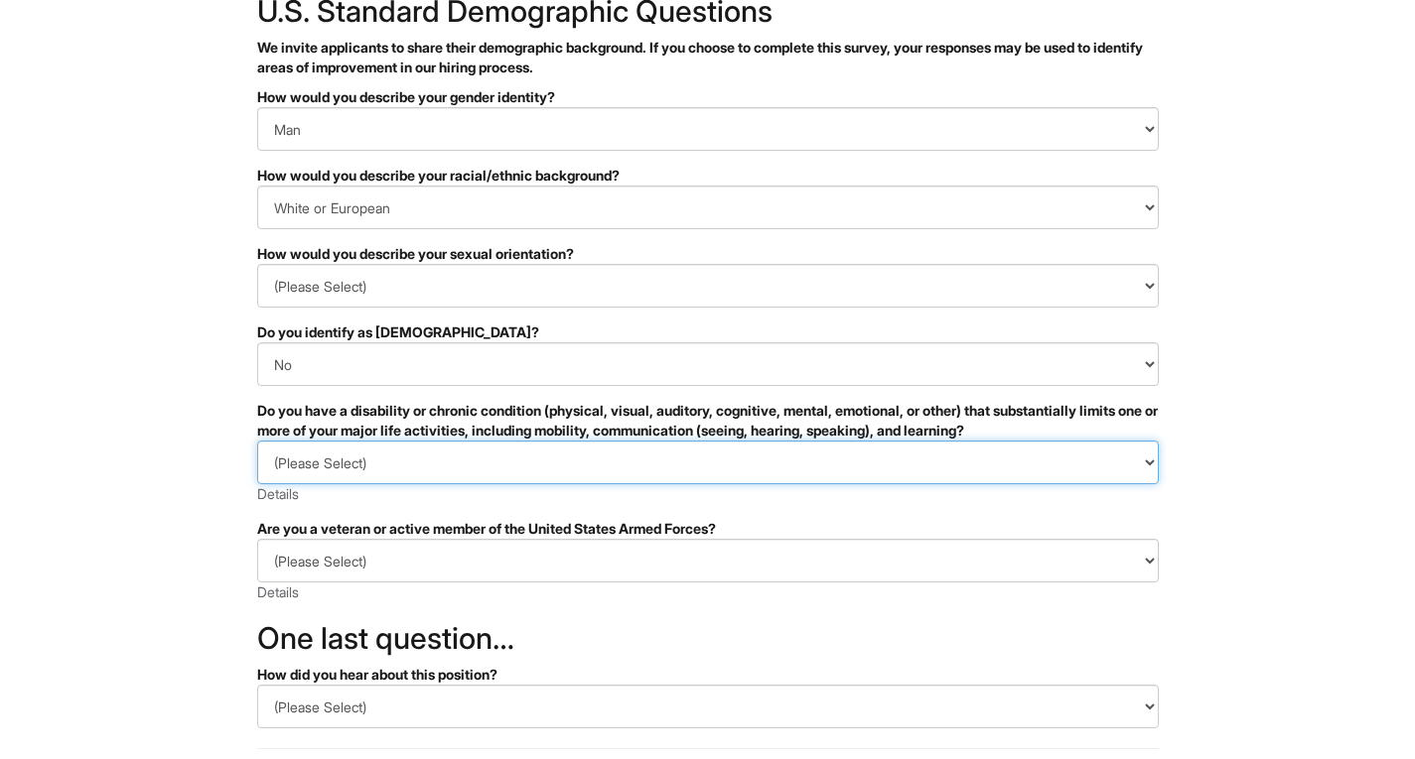
click at [423, 464] on select "(Please Select) YES, I HAVE A DISABILITY (or previously had a disability) NO, I…" at bounding box center [707, 463] width 901 height 44
select select "NO, I DON'T HAVE A DISABILITY"
click at [257, 441] on select "(Please Select) YES, I HAVE A DISABILITY (or previously had a disability) NO, I…" at bounding box center [707, 463] width 901 height 44
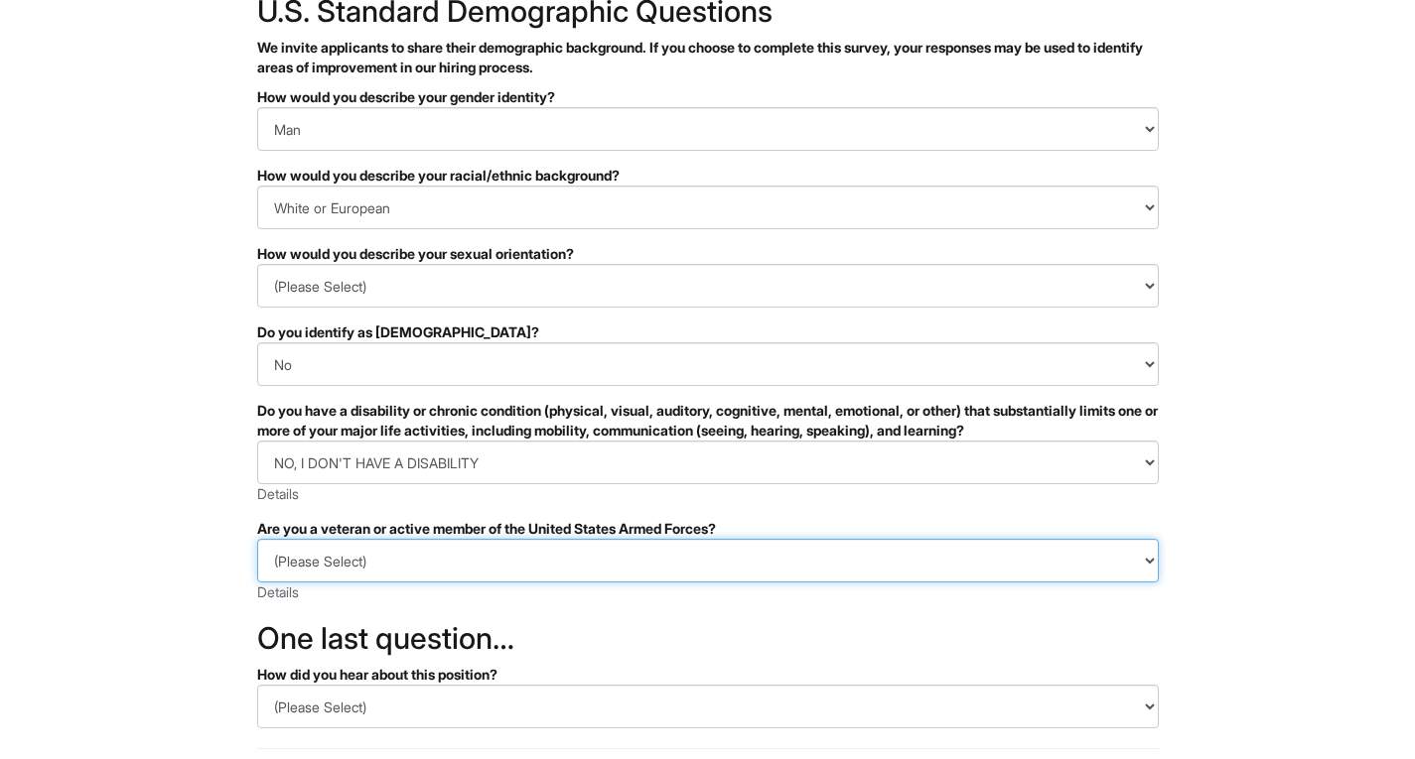
click at [404, 546] on select "(Please Select) I IDENTIFY AS ONE OR MORE OF THE CLASSIFICATIONS OF PROTECTED V…" at bounding box center [707, 561] width 901 height 44
select select "I AM NOT A PROTECTED VETERAN"
click at [257, 539] on select "(Please Select) I IDENTIFY AS ONE OR MORE OF THE CLASSIFICATIONS OF PROTECTED V…" at bounding box center [707, 561] width 901 height 44
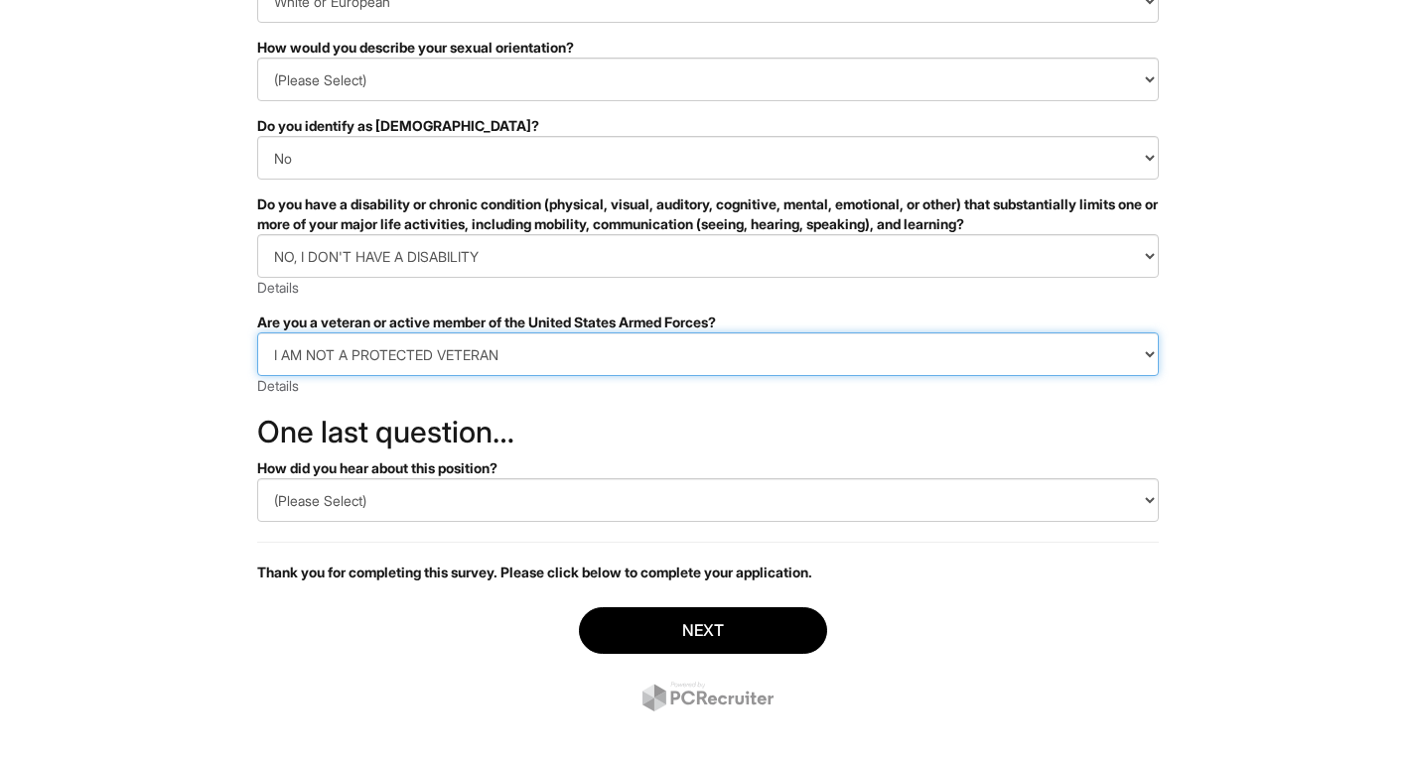
scroll to position [338, 0]
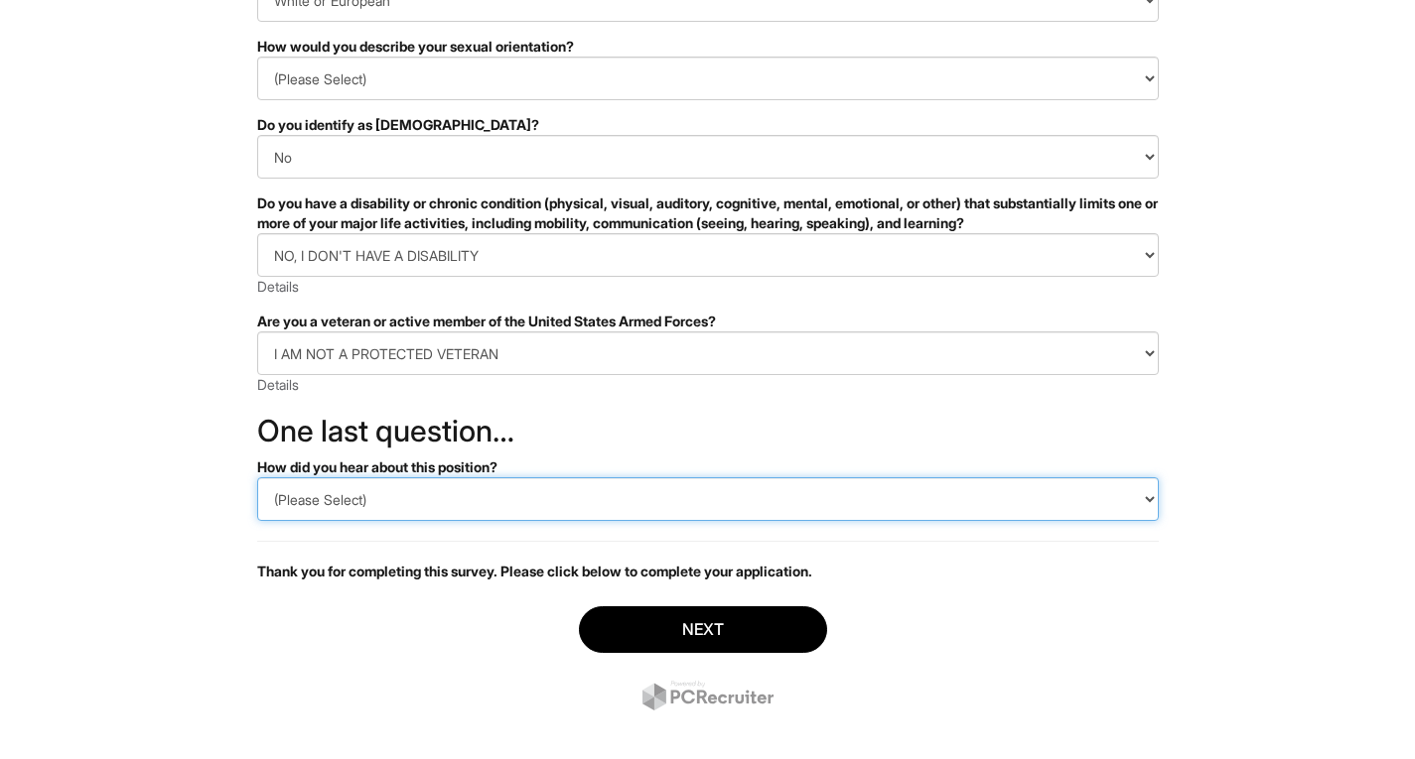
click at [414, 495] on select "(Please Select) CareerBuilder Indeed LinkedIn Monster Referral Other" at bounding box center [707, 500] width 901 height 44
select select "Other"
click at [257, 478] on select "(Please Select) CareerBuilder Indeed LinkedIn Monster Referral Other" at bounding box center [707, 500] width 901 height 44
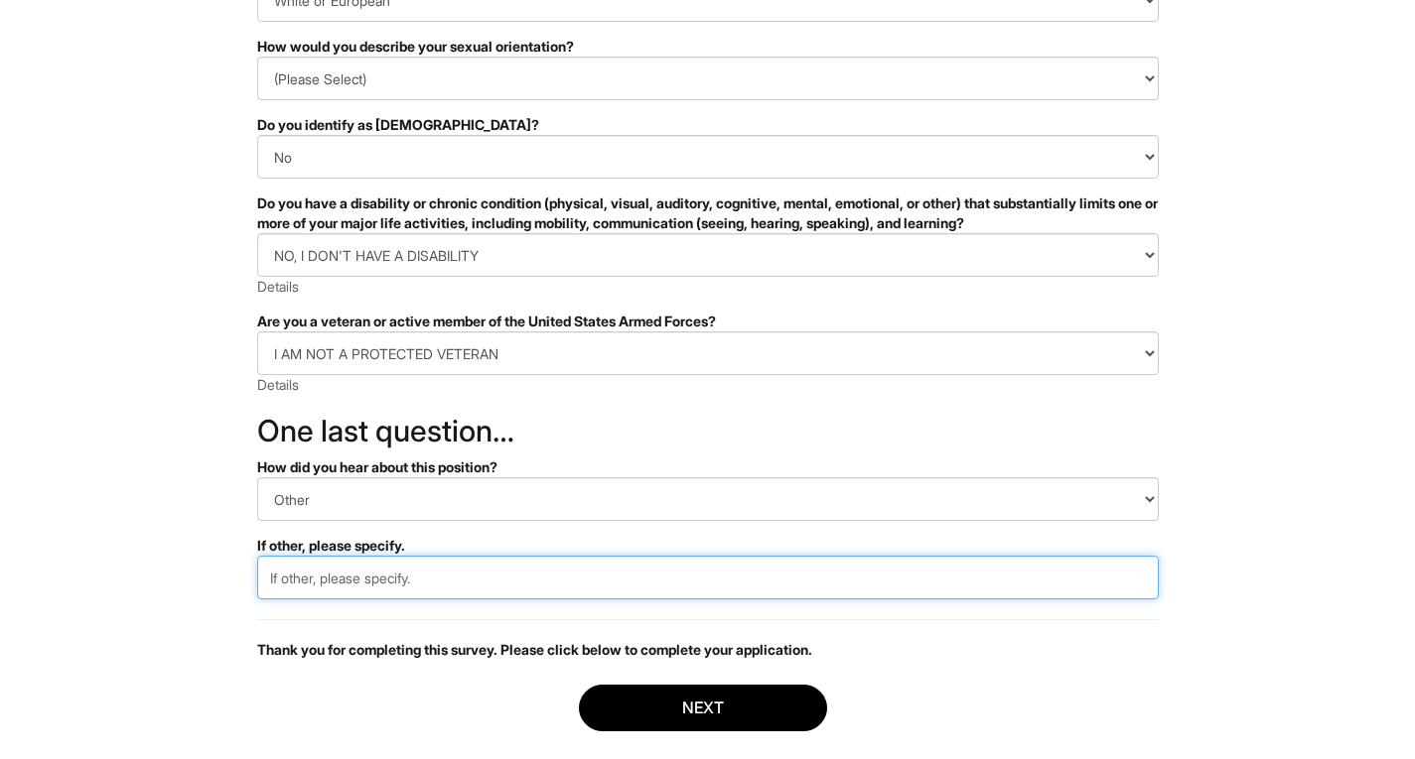
click at [370, 584] on input "text" at bounding box center [707, 578] width 901 height 44
type input "company website"
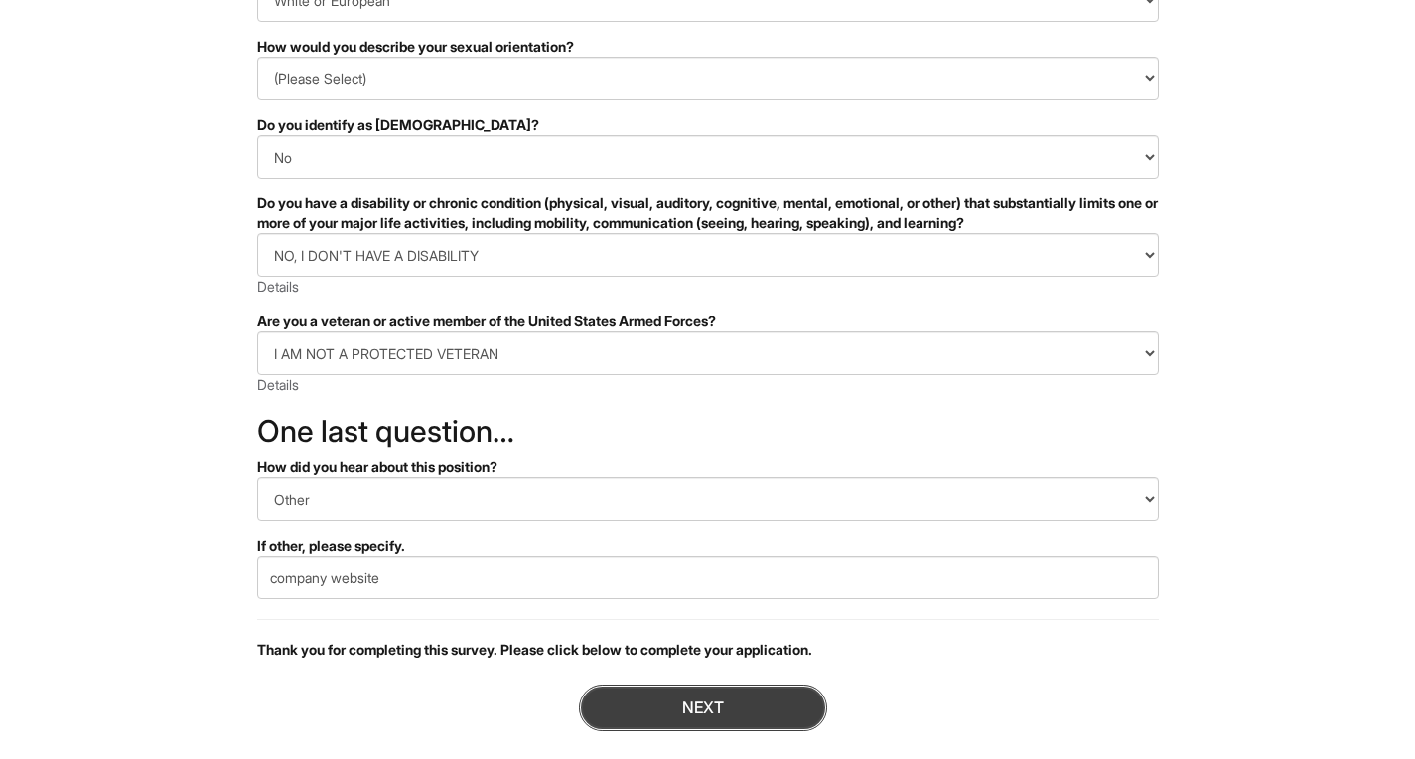
click at [616, 722] on button "Next" at bounding box center [703, 708] width 248 height 47
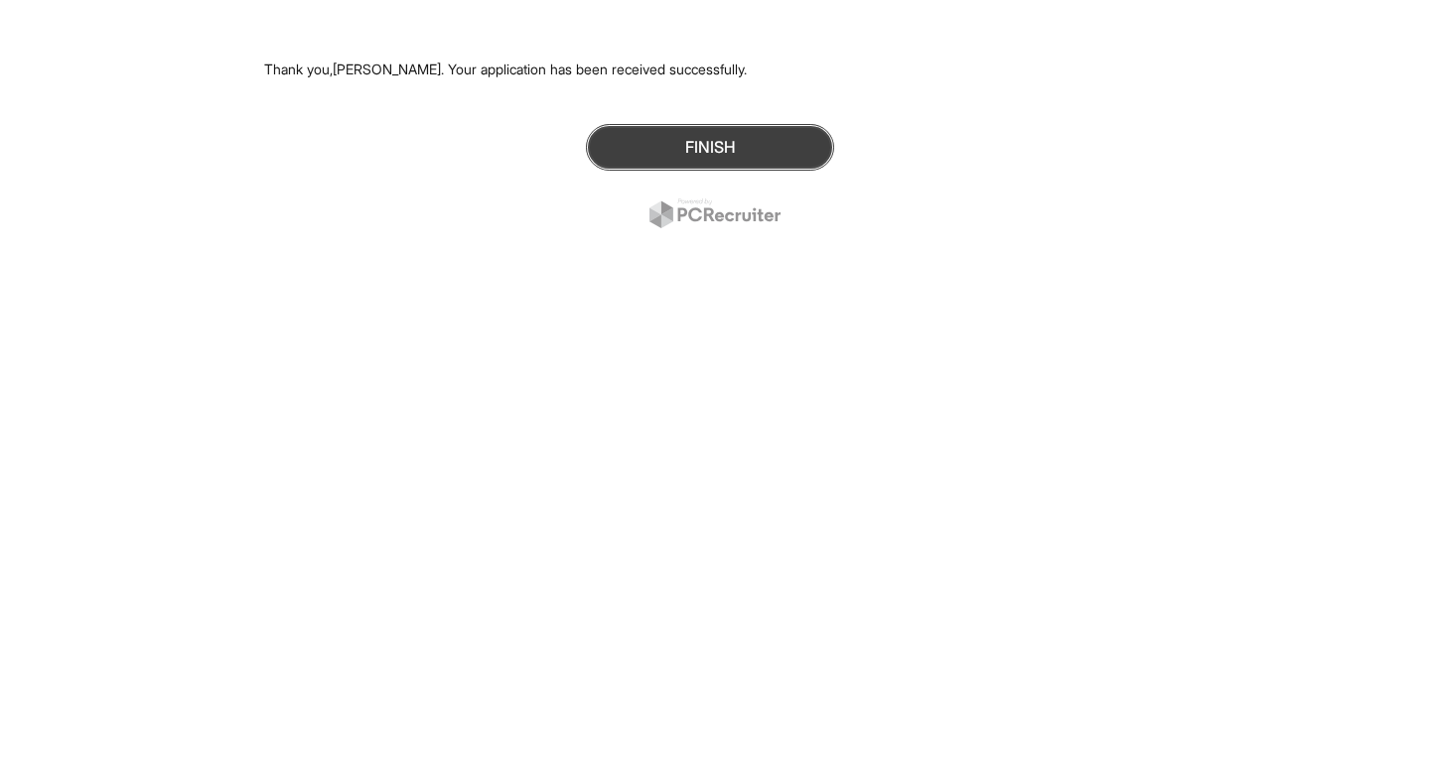
click at [790, 168] on button "Finish" at bounding box center [710, 147] width 248 height 47
